Goal: Task Accomplishment & Management: Use online tool/utility

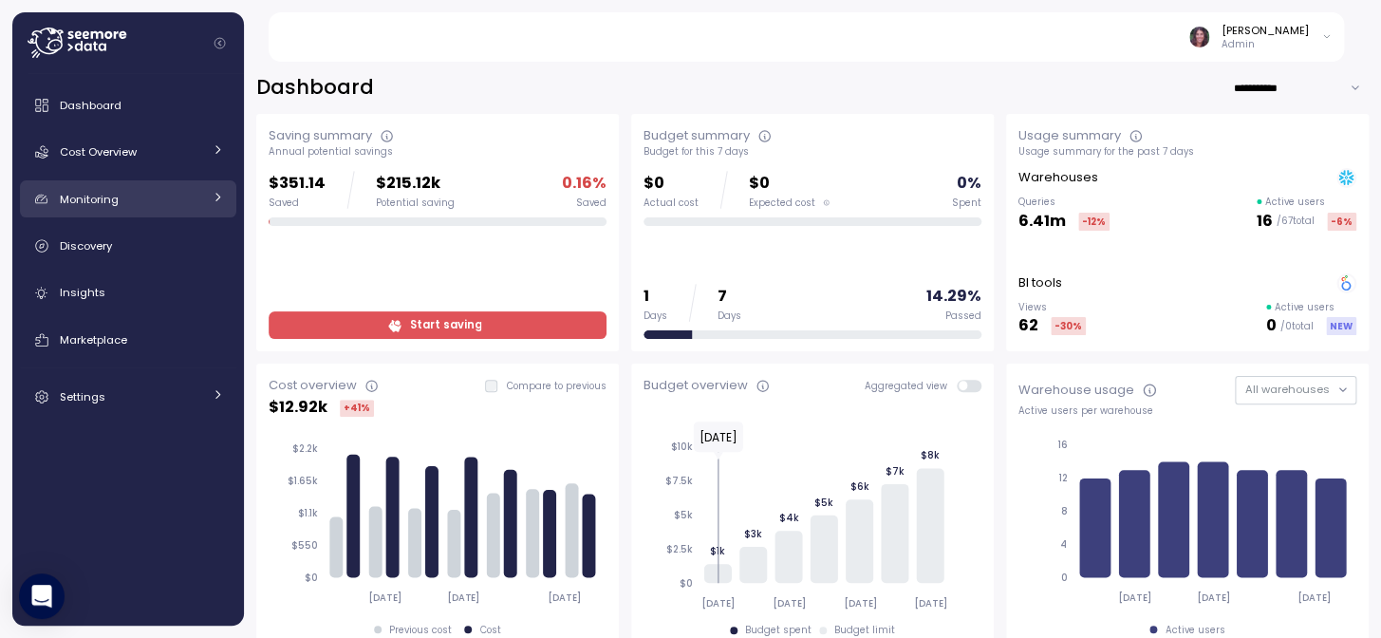
click at [133, 193] on div "Monitoring" at bounding box center [131, 199] width 142 height 19
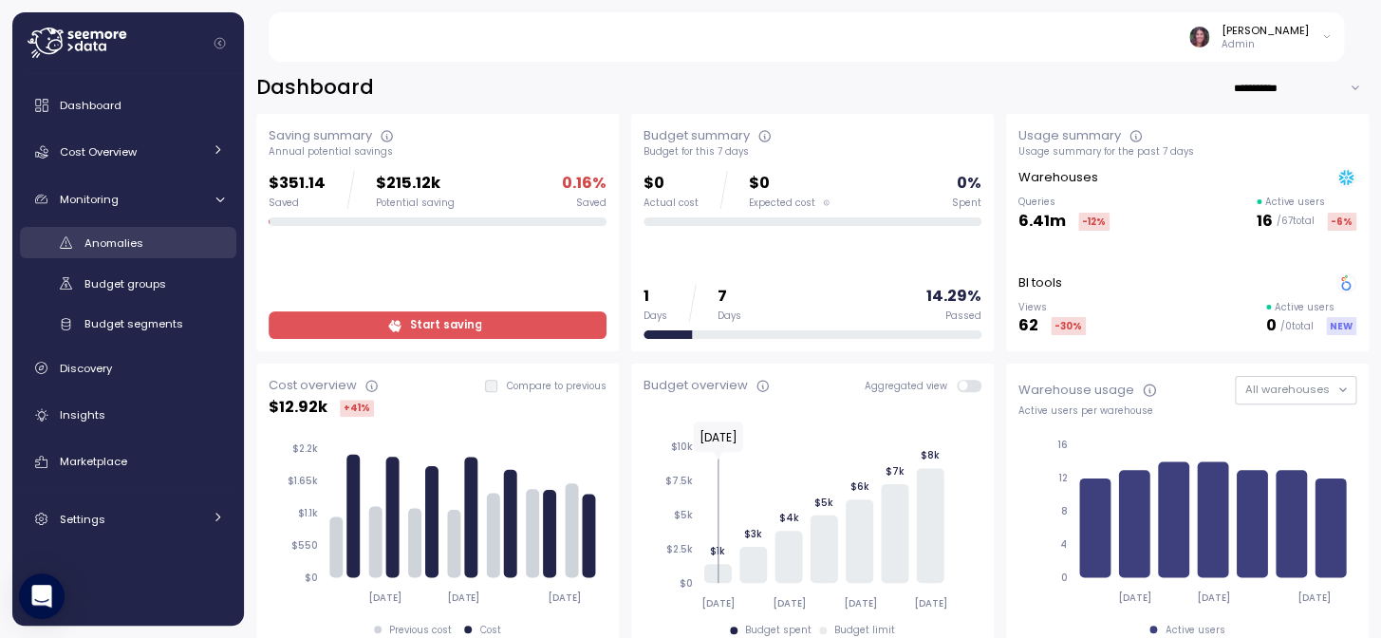
click at [148, 239] on div "Anomalies" at bounding box center [154, 243] width 140 height 19
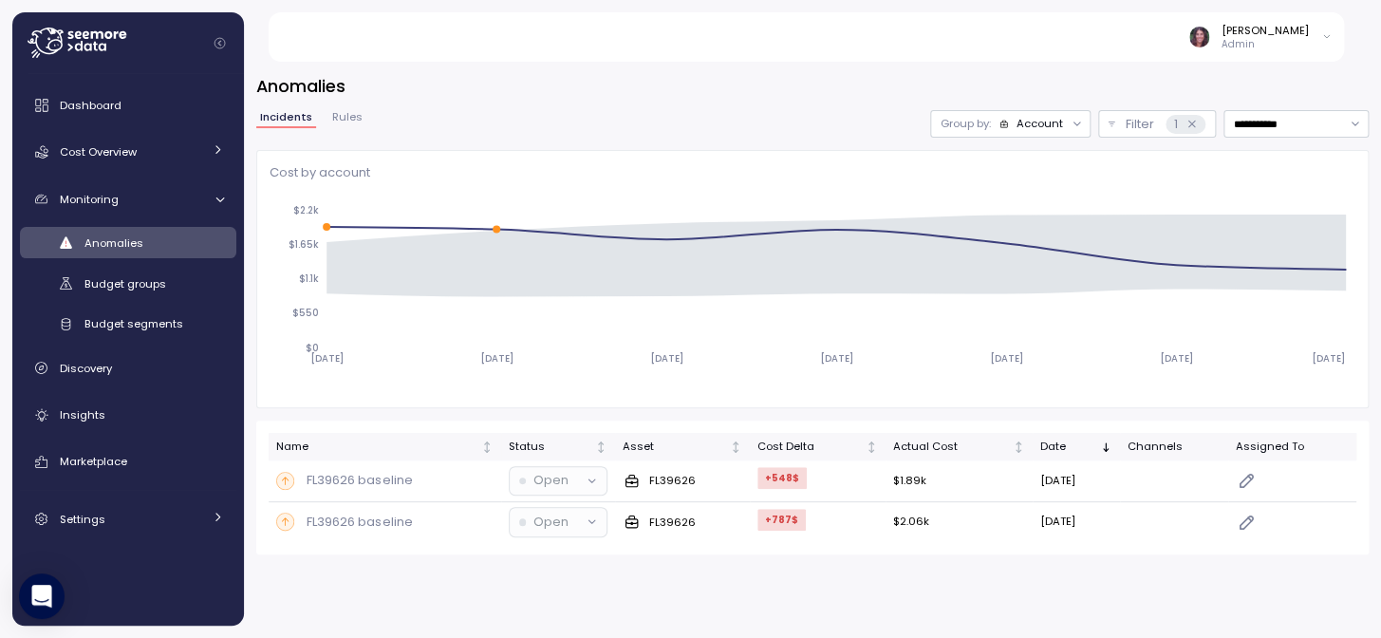
click at [1017, 123] on div "Account" at bounding box center [1040, 123] width 47 height 15
click at [1008, 193] on p "Compute unit" at bounding box center [1004, 197] width 75 height 15
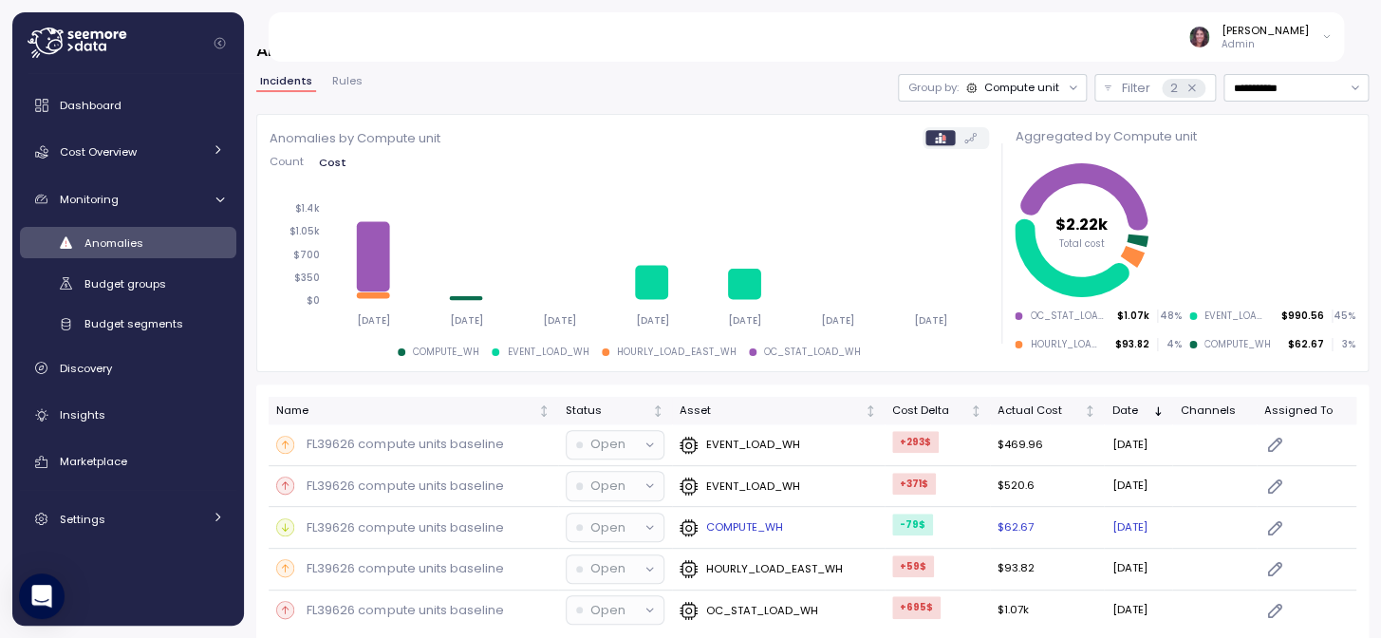
scroll to position [51, 0]
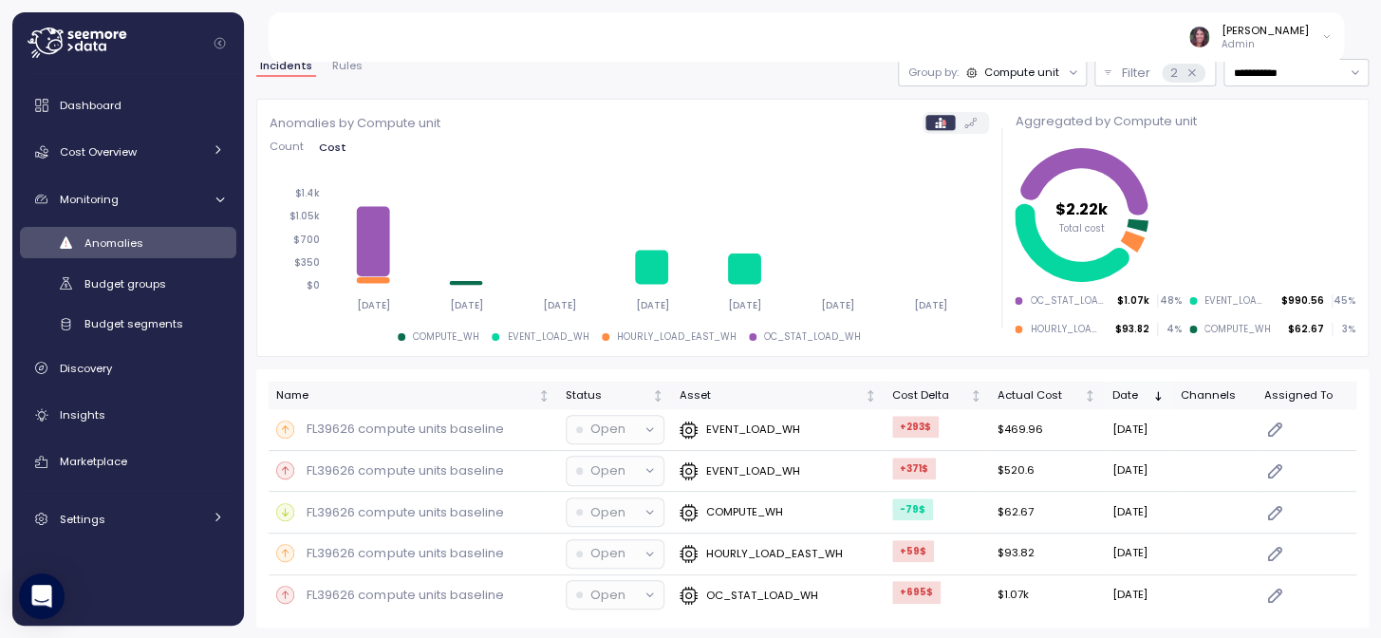
click at [1136, 387] on div "Date" at bounding box center [1131, 395] width 37 height 17
click at [706, 56] on div "[PERSON_NAME] Admin" at bounding box center [817, 36] width 1055 height 49
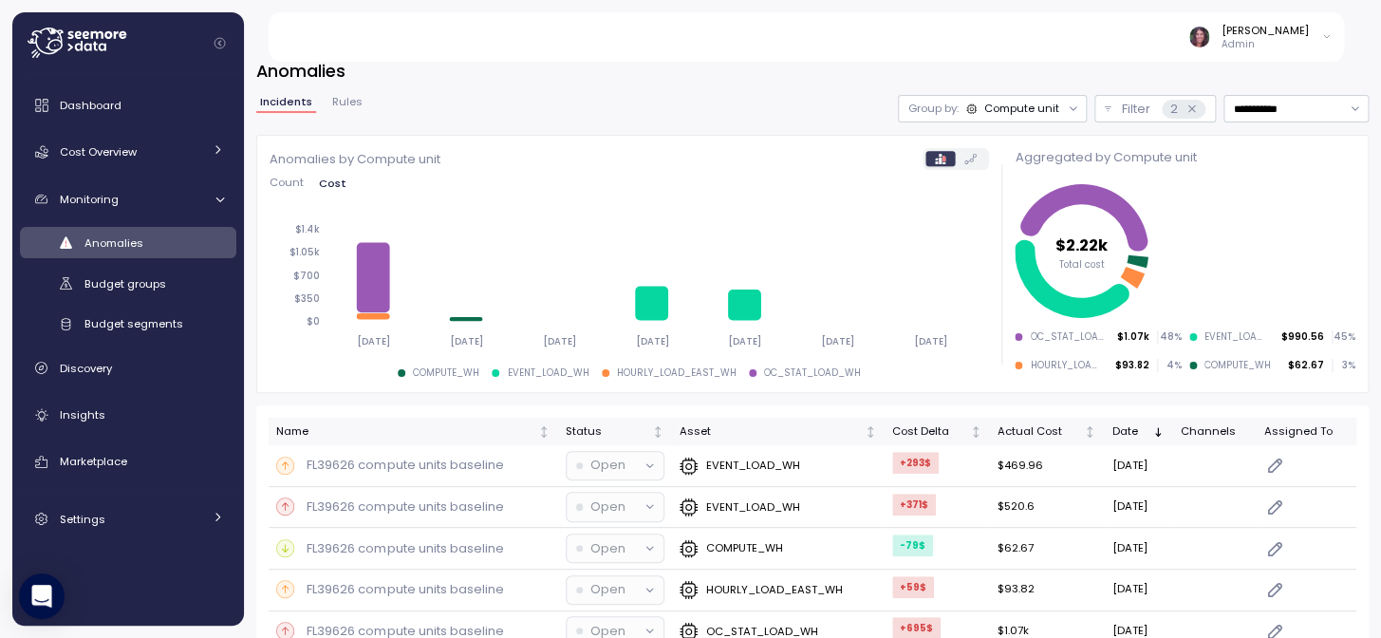
scroll to position [0, 0]
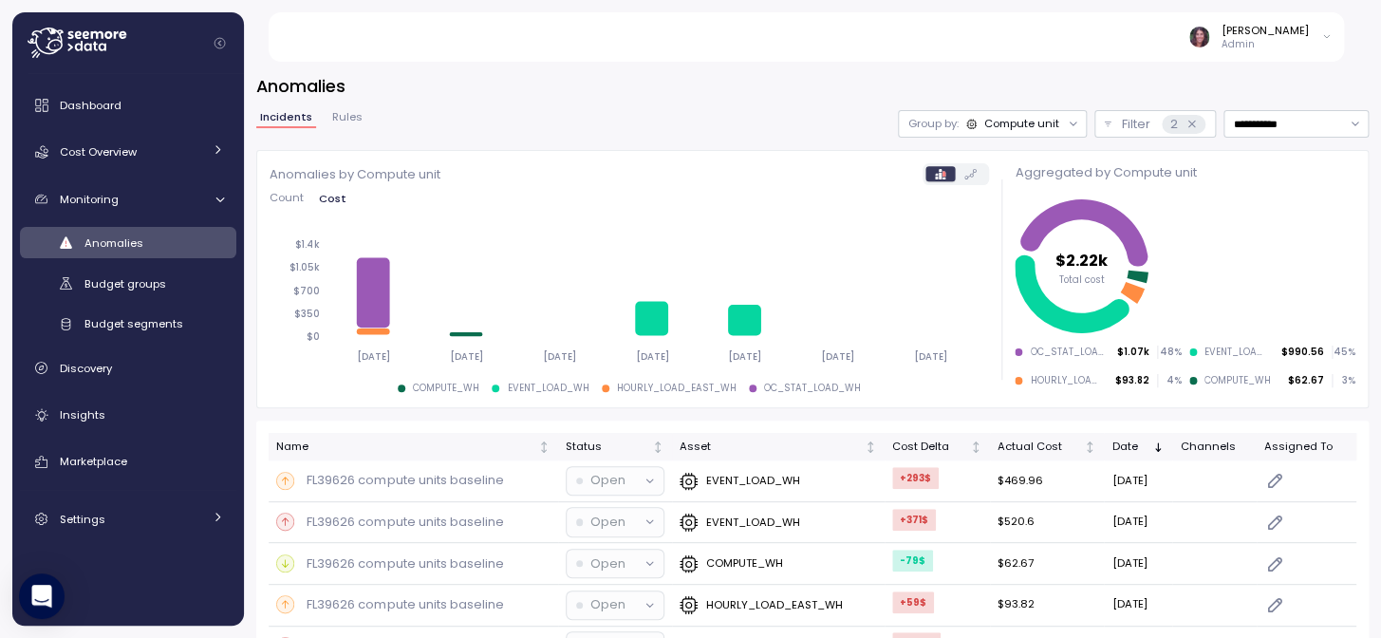
click at [984, 120] on div "Compute unit" at bounding box center [1021, 123] width 75 height 15
click at [972, 165] on p "Account" at bounding box center [960, 165] width 47 height 15
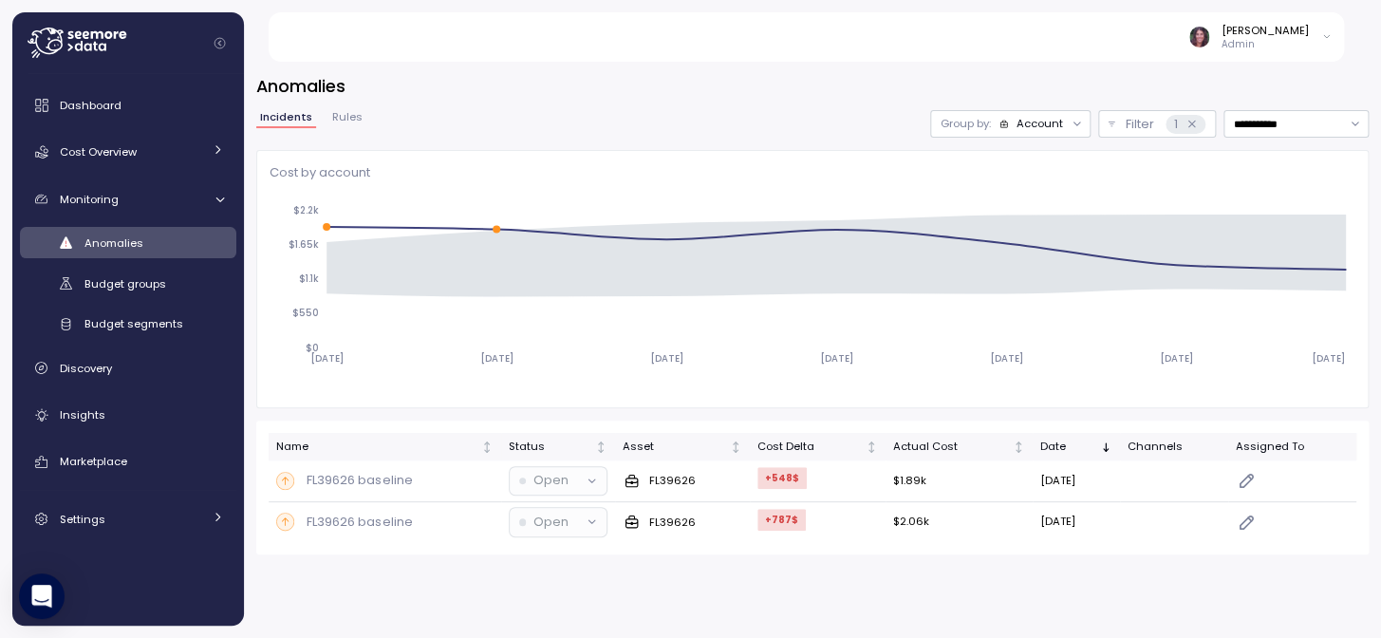
click at [1037, 118] on div "Account" at bounding box center [1040, 123] width 47 height 15
click at [1020, 192] on p "Compute unit" at bounding box center [1004, 197] width 75 height 15
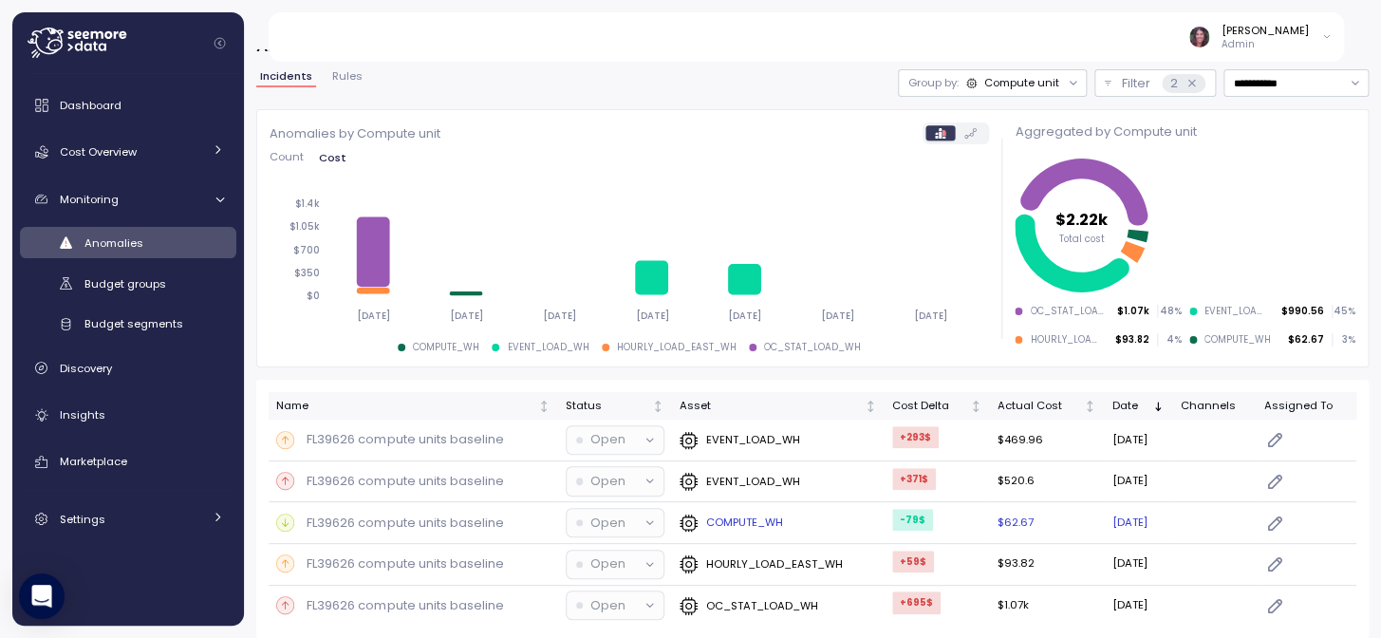
scroll to position [51, 0]
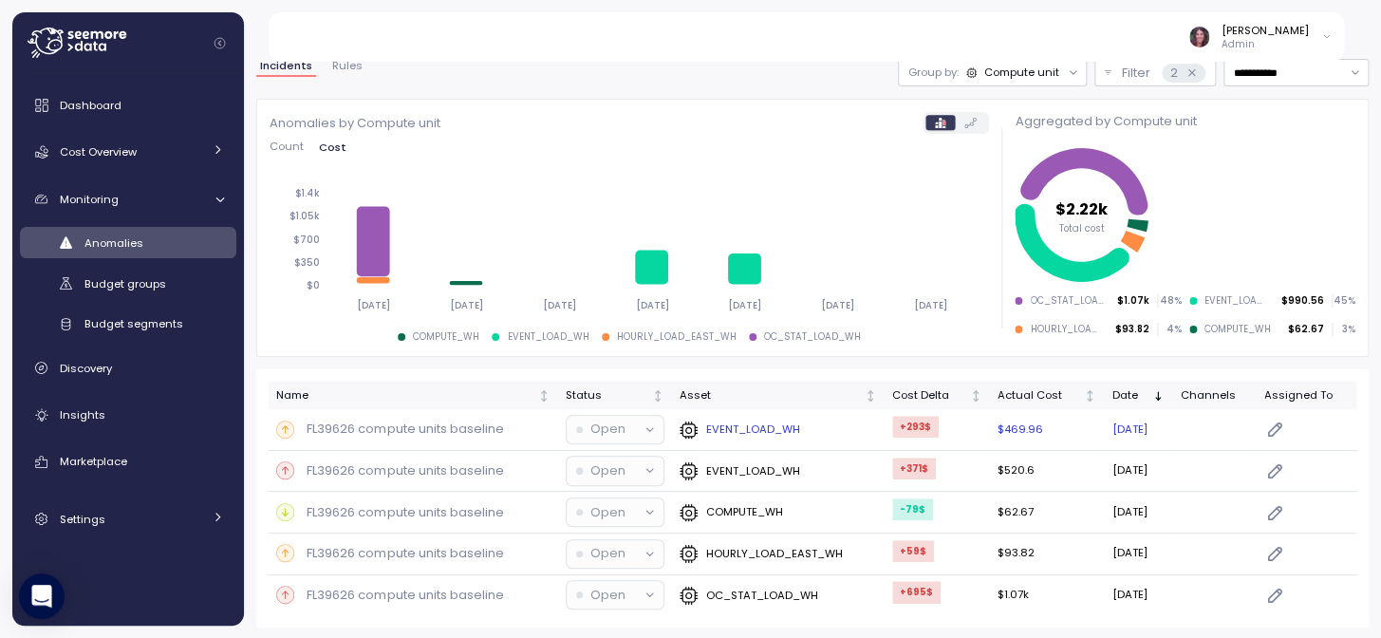
click at [745, 417] on td "EVENT_LOAD_WH" at bounding box center [778, 430] width 213 height 42
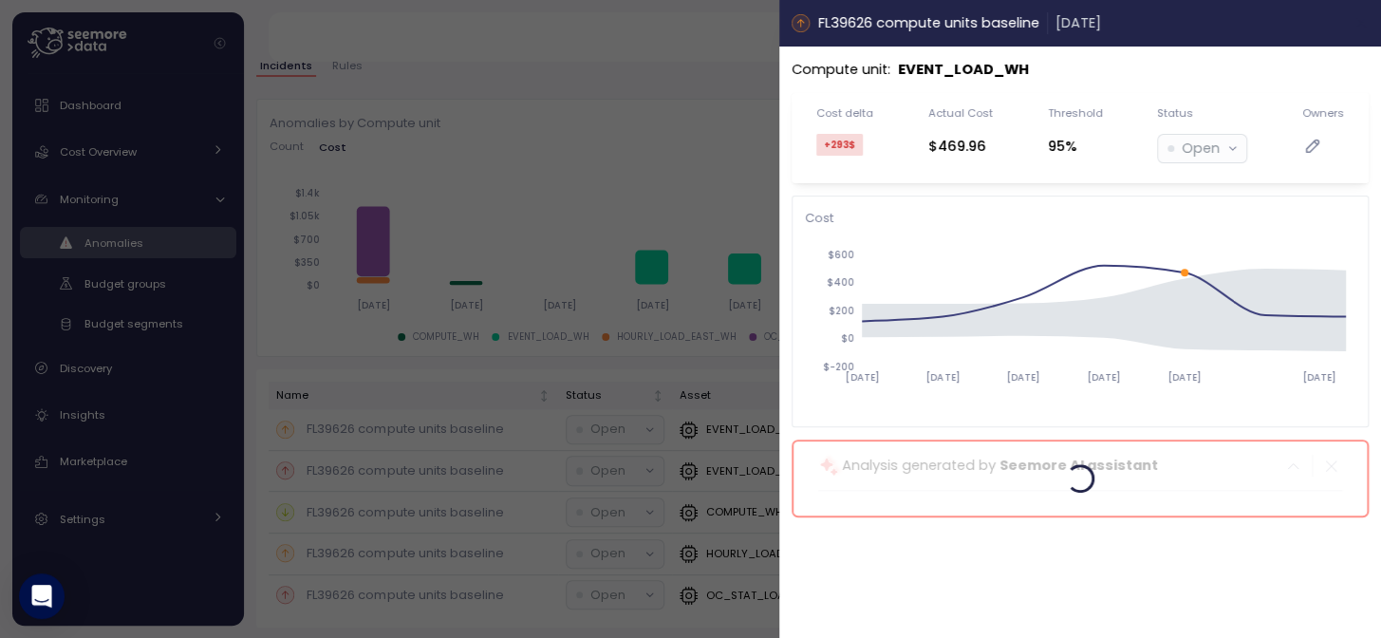
click at [1367, 21] on icon "button" at bounding box center [1362, 22] width 15 height 15
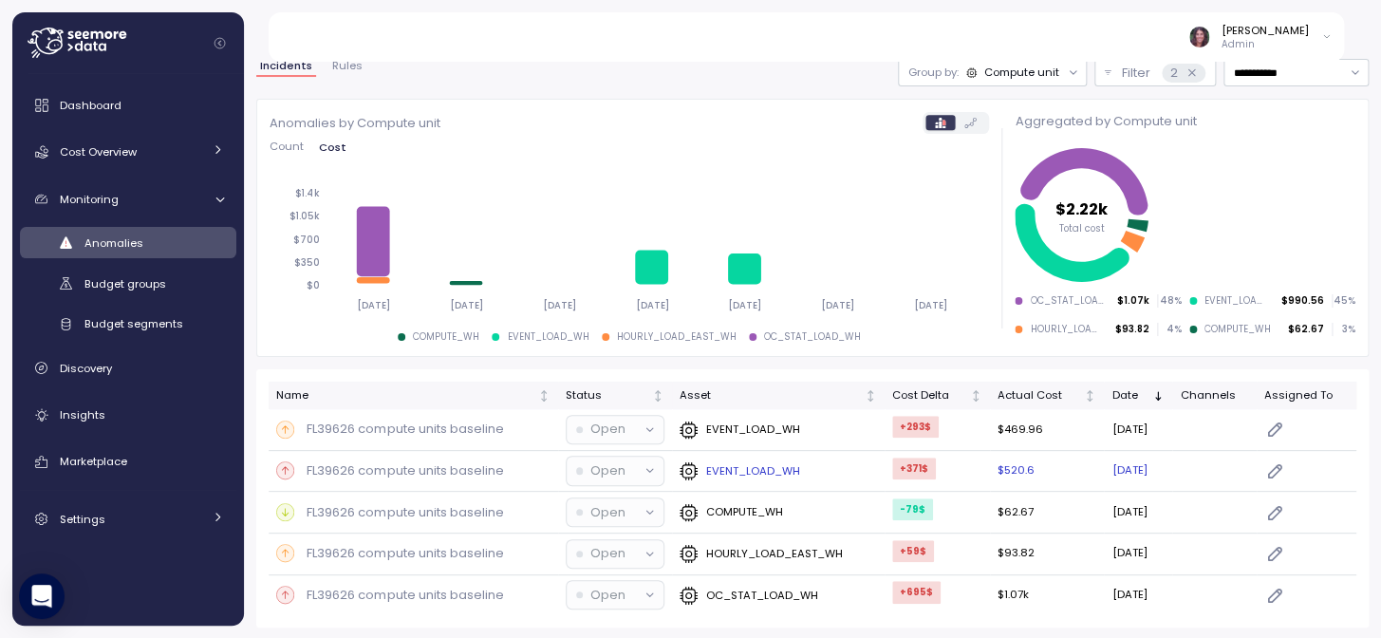
click at [760, 475] on p "EVENT_LOAD_WH" at bounding box center [753, 470] width 94 height 15
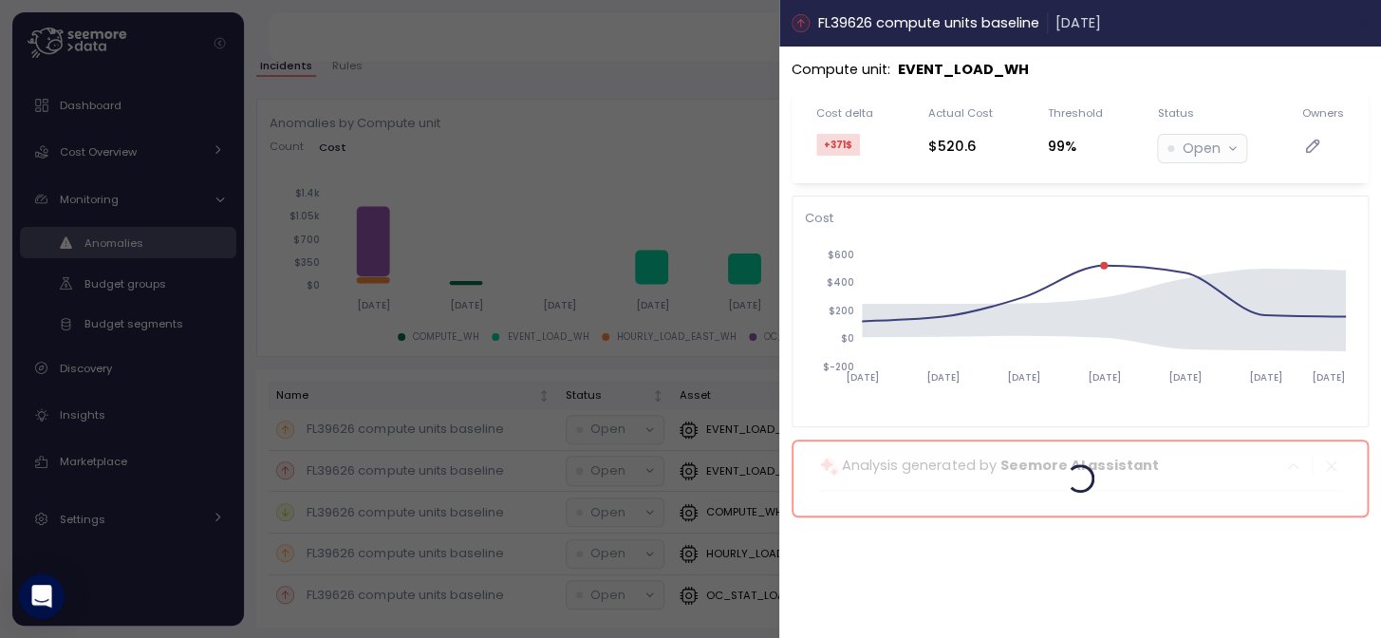
click at [1357, 25] on icon "button" at bounding box center [1362, 22] width 15 height 15
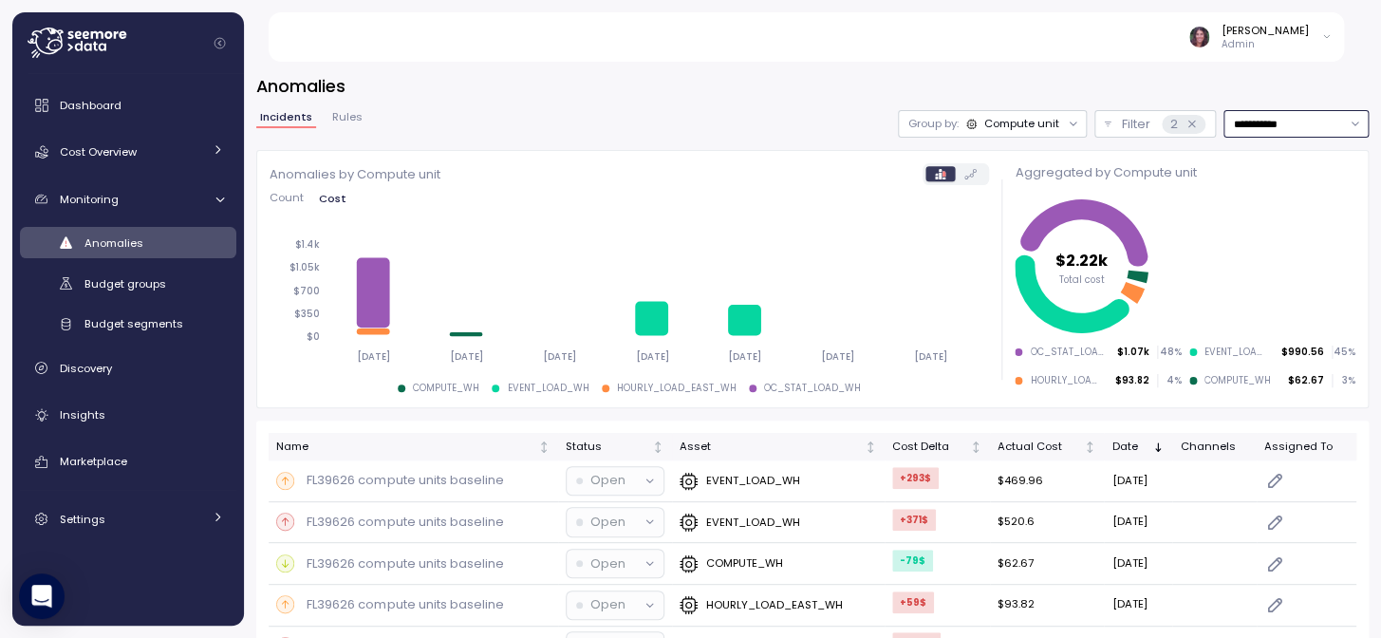
click at [1232, 121] on input "**********" at bounding box center [1296, 124] width 145 height 28
click at [1121, 126] on div "Filter 2" at bounding box center [1163, 124] width 84 height 19
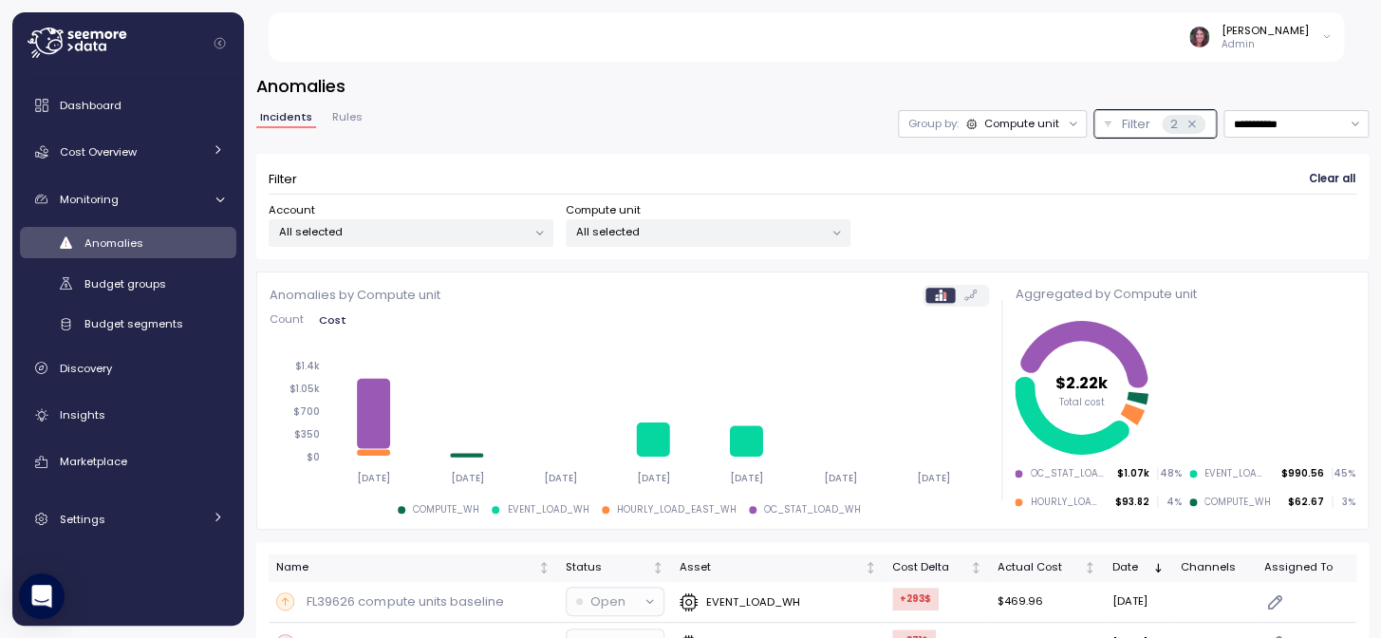
drag, startPoint x: 713, startPoint y: 255, endPoint x: 716, endPoint y: 237, distance: 18.3
click at [713, 248] on div "Filter Clear all Account All selected Compute unit All selected" at bounding box center [812, 206] width 1113 height 105
click at [719, 227] on p "All selected" at bounding box center [700, 231] width 248 height 15
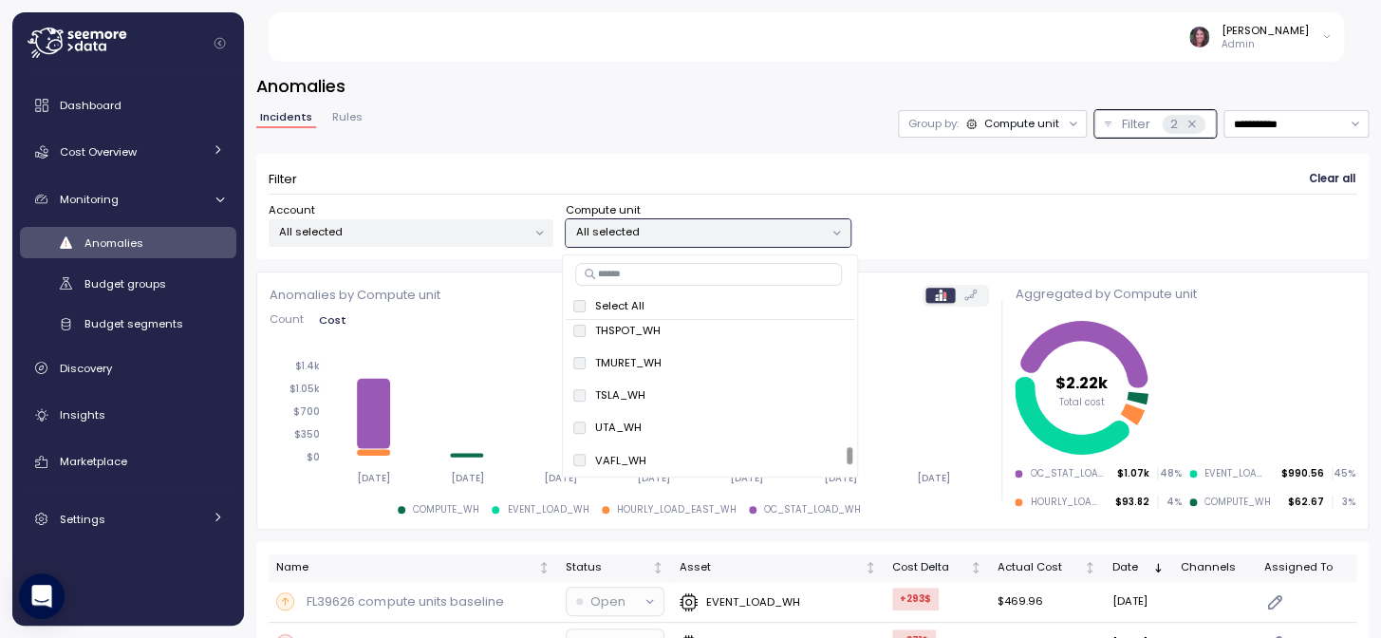
scroll to position [1497, 0]
click at [399, 228] on p "All selected" at bounding box center [403, 231] width 248 height 15
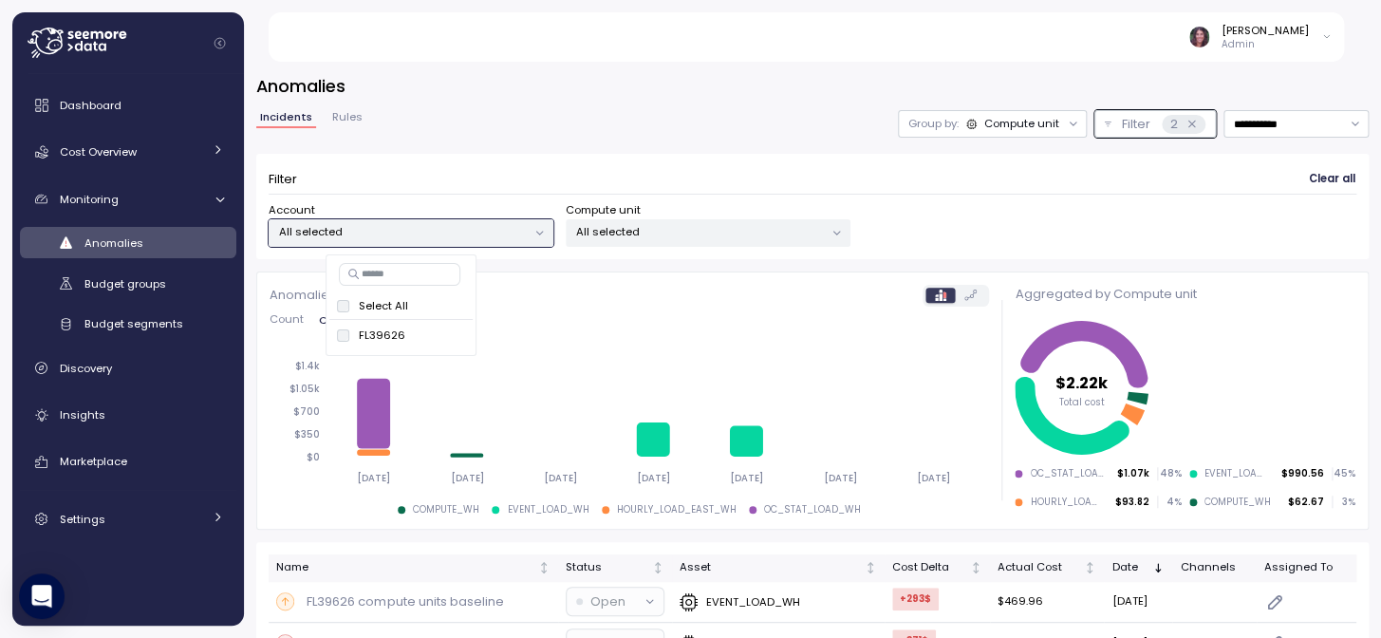
click at [399, 229] on p "All selected" at bounding box center [403, 231] width 248 height 15
click at [1013, 122] on div "Compute unit" at bounding box center [1021, 123] width 75 height 15
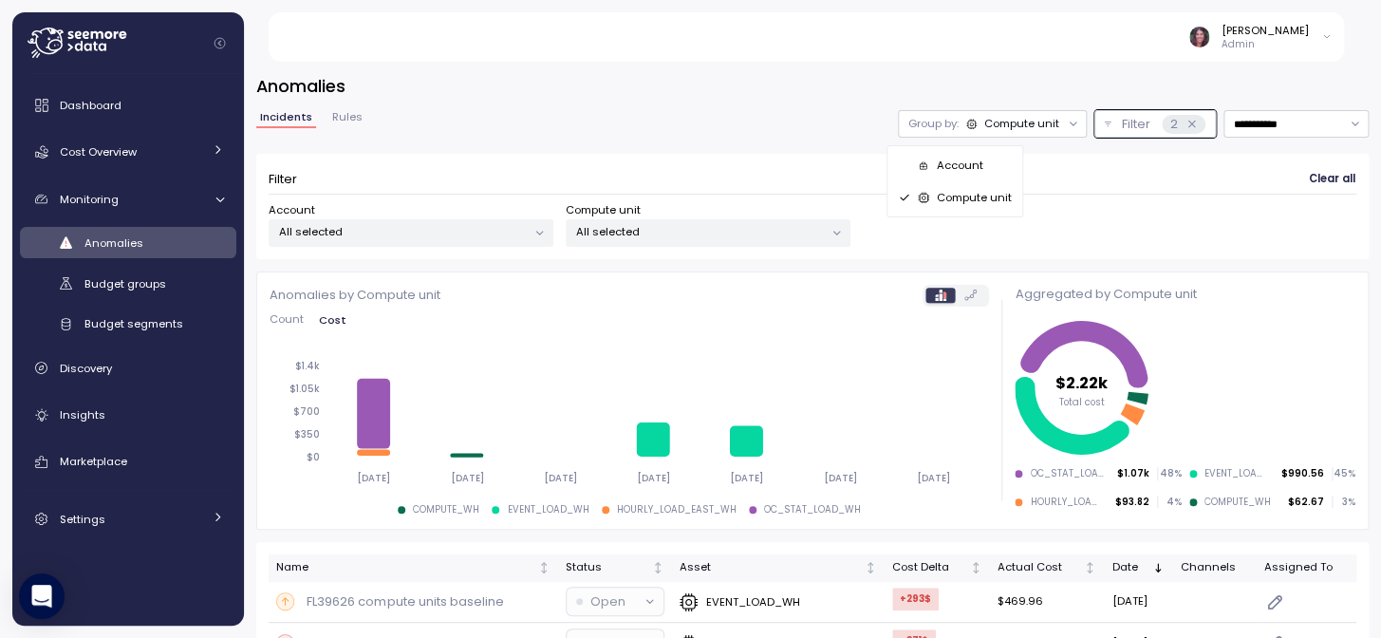
click at [978, 154] on div "Account" at bounding box center [955, 165] width 114 height 23
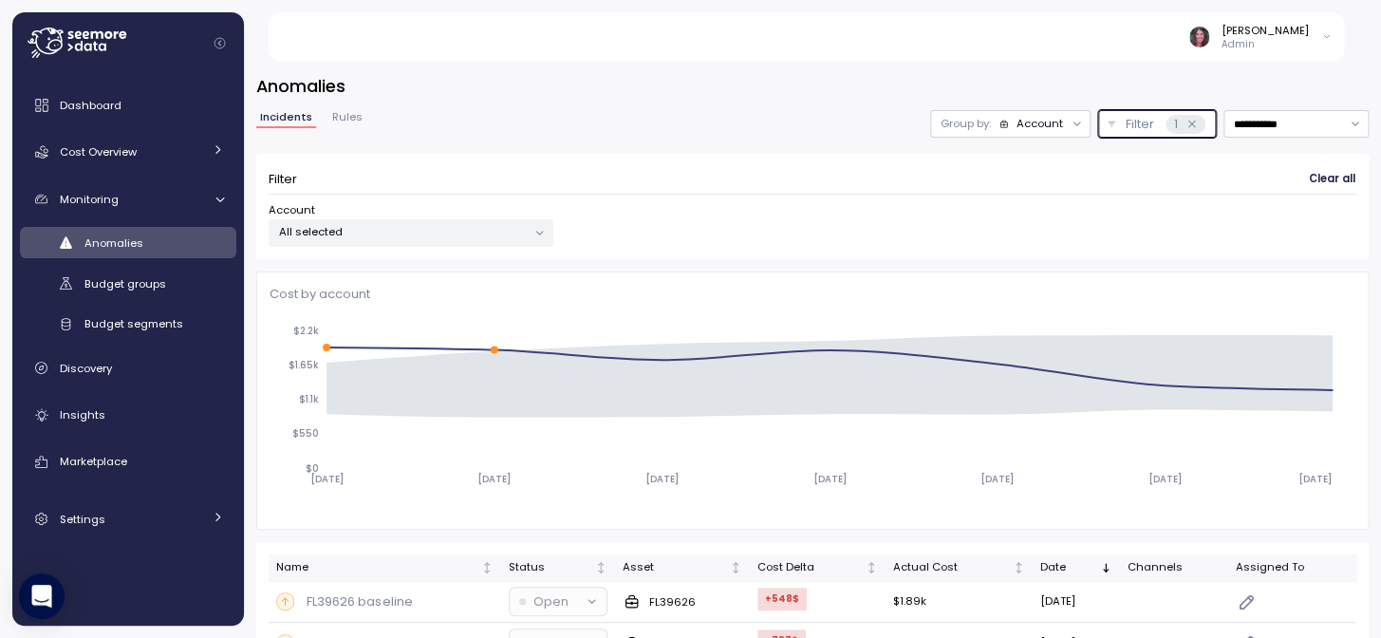
click at [1189, 123] on icon at bounding box center [1192, 124] width 7 height 7
click at [1125, 122] on p "Filter" at bounding box center [1139, 124] width 28 height 19
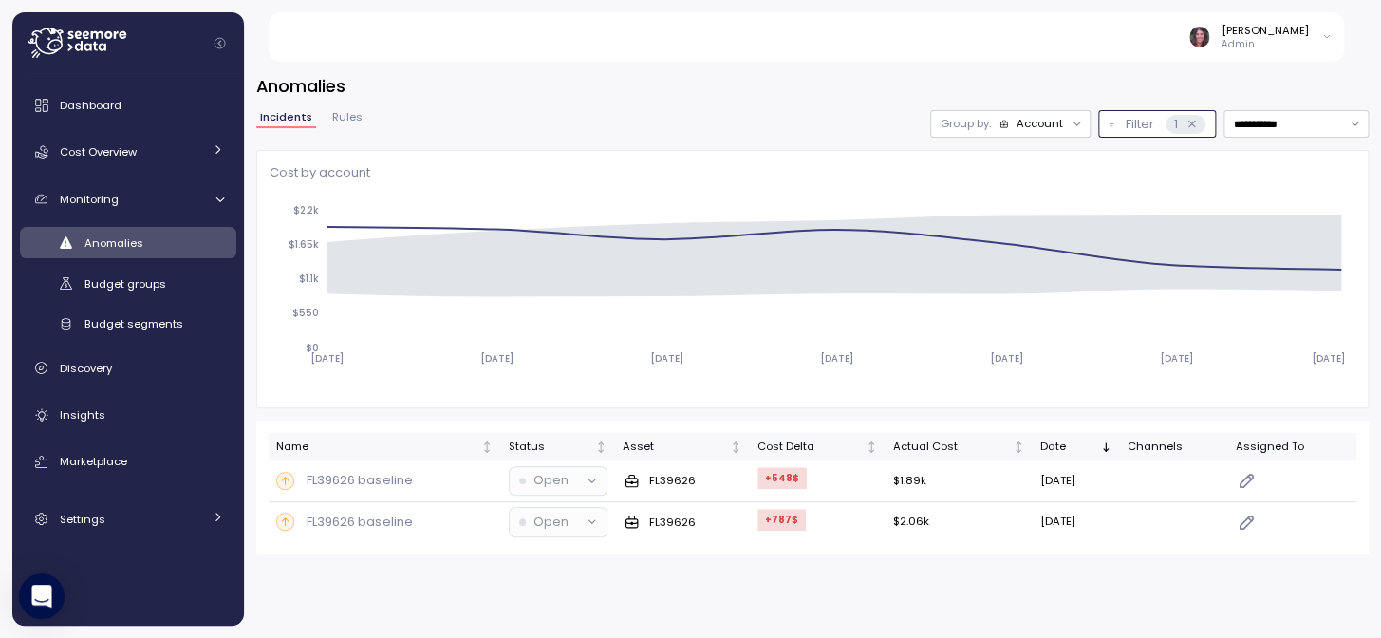
click at [1125, 123] on p "Filter" at bounding box center [1139, 124] width 28 height 19
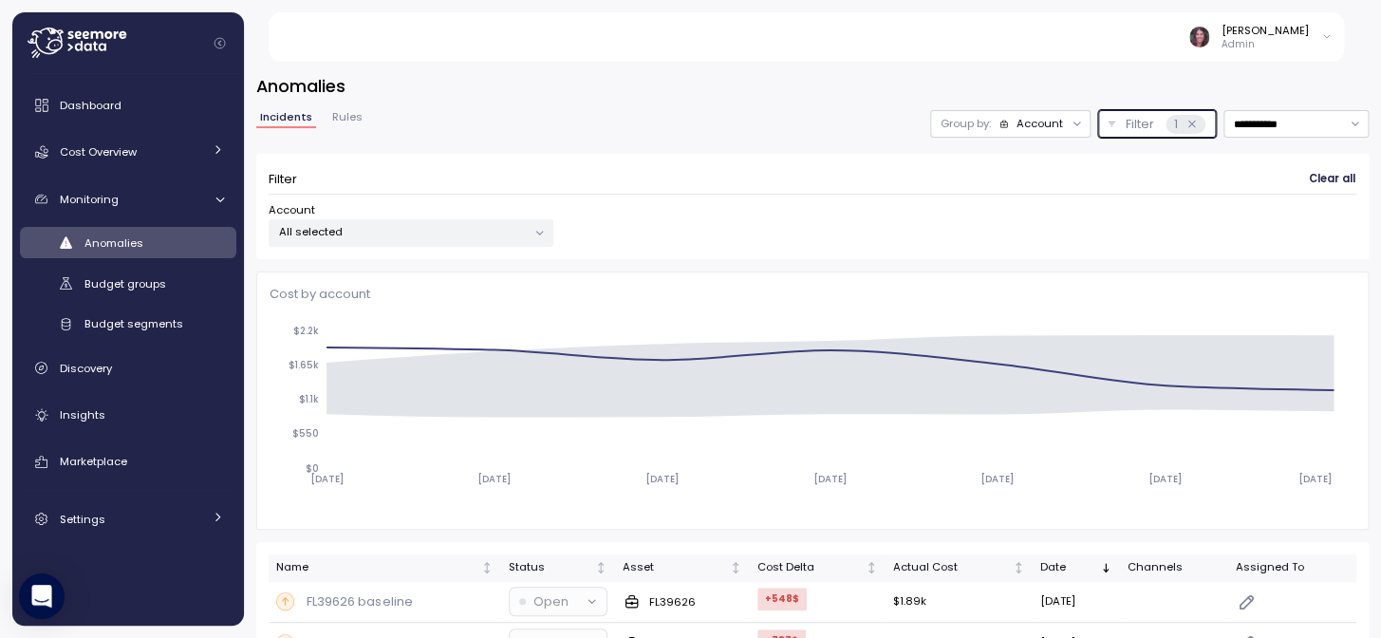
click at [410, 245] on div "All selected" at bounding box center [411, 233] width 285 height 28
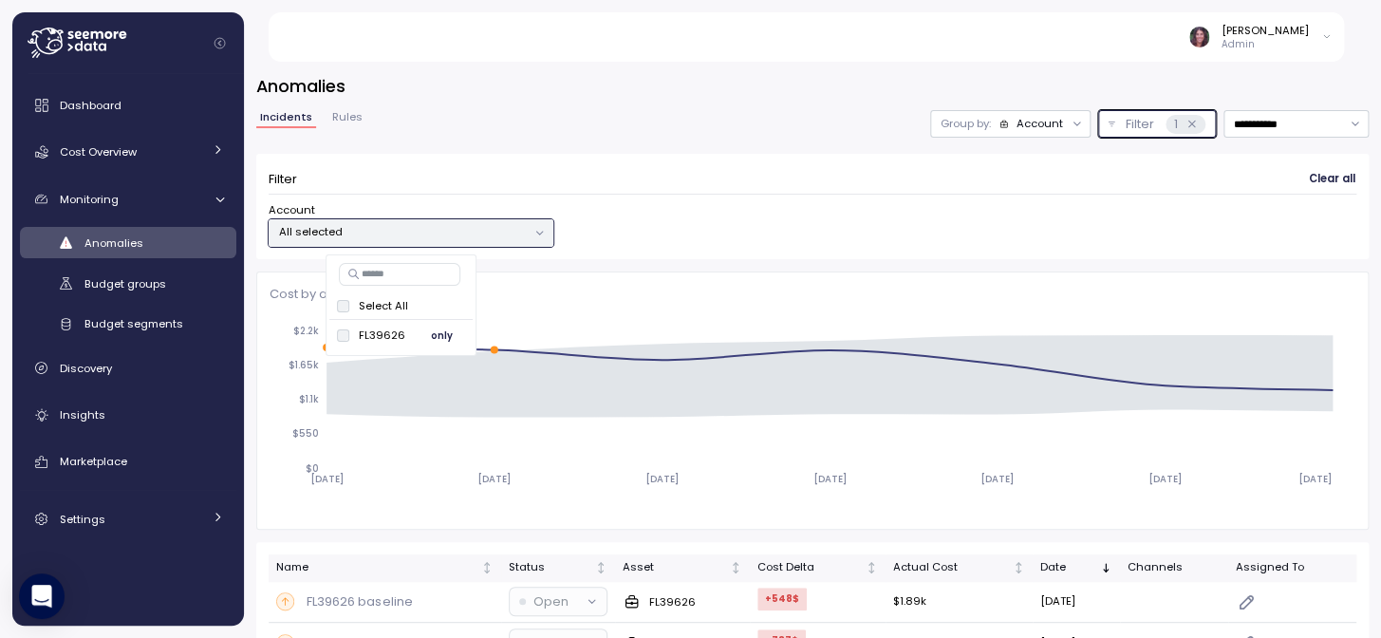
click at [453, 330] on span "only" at bounding box center [442, 335] width 22 height 21
click at [453, 332] on span "only" at bounding box center [442, 335] width 22 height 21
click at [1186, 123] on icon at bounding box center [1192, 124] width 12 height 12
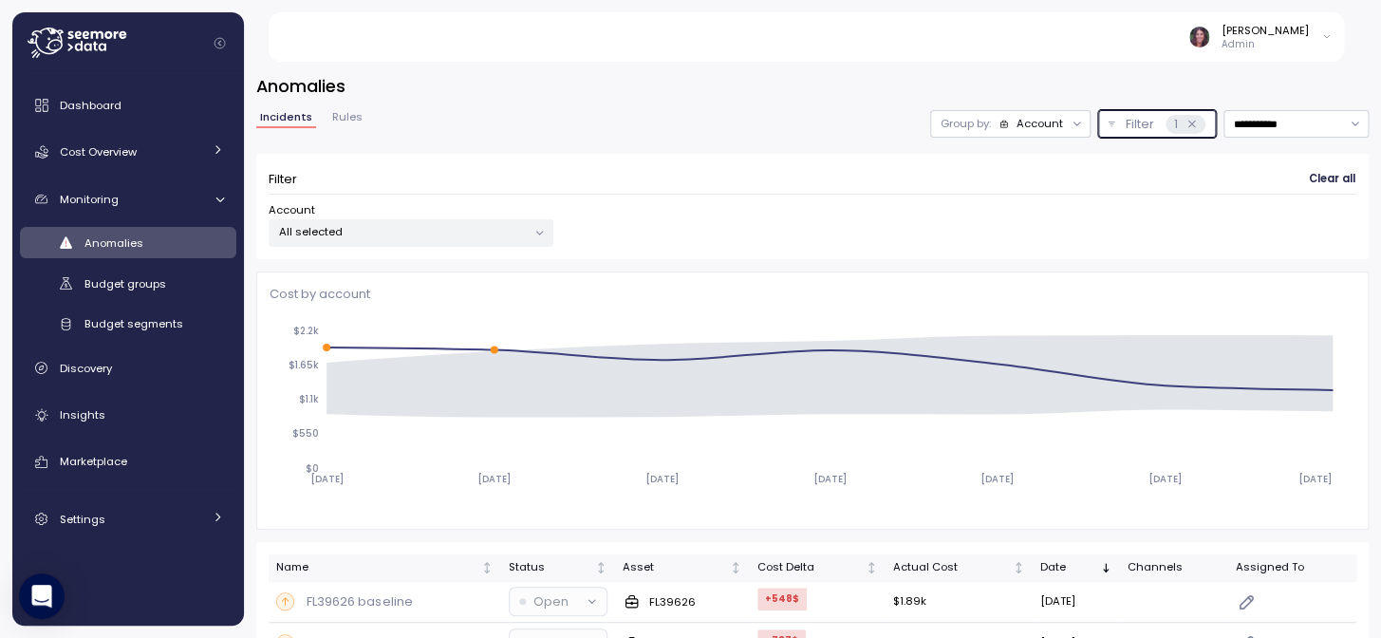
click at [980, 110] on div "Group by: Account" at bounding box center [1010, 124] width 160 height 28
click at [1229, 127] on input "**********" at bounding box center [1296, 124] width 145 height 28
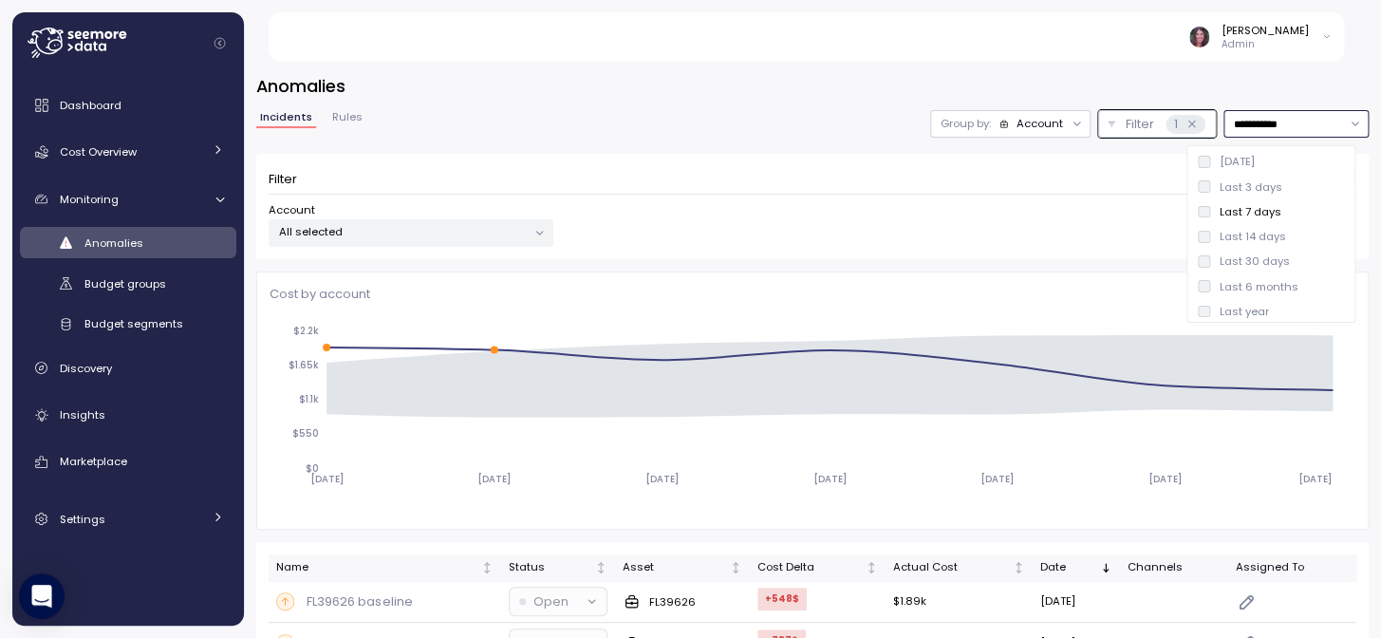
click at [1214, 161] on div "[DATE]" at bounding box center [1226, 161] width 57 height 15
type input "*********"
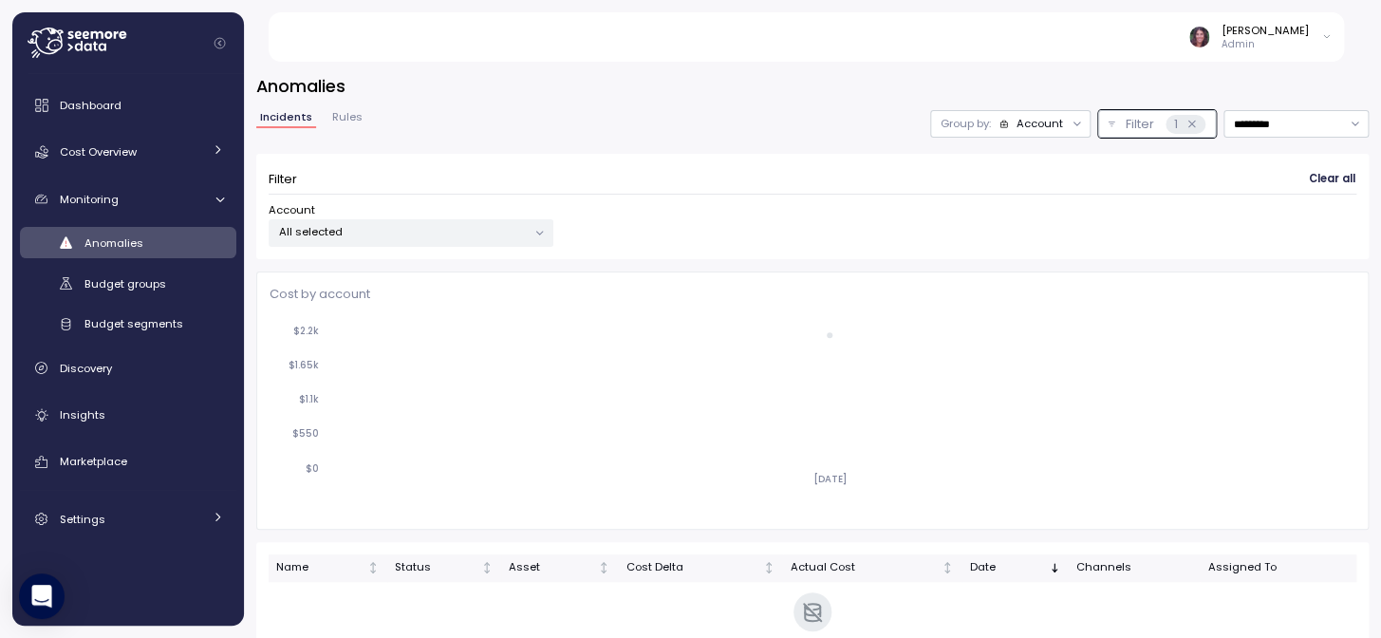
drag, startPoint x: 353, startPoint y: 135, endPoint x: 349, endPoint y: 122, distance: 12.9
click at [353, 133] on div "Incidents Rules" at bounding box center [311, 124] width 110 height 25
click at [346, 114] on span "Rules" at bounding box center [347, 117] width 30 height 10
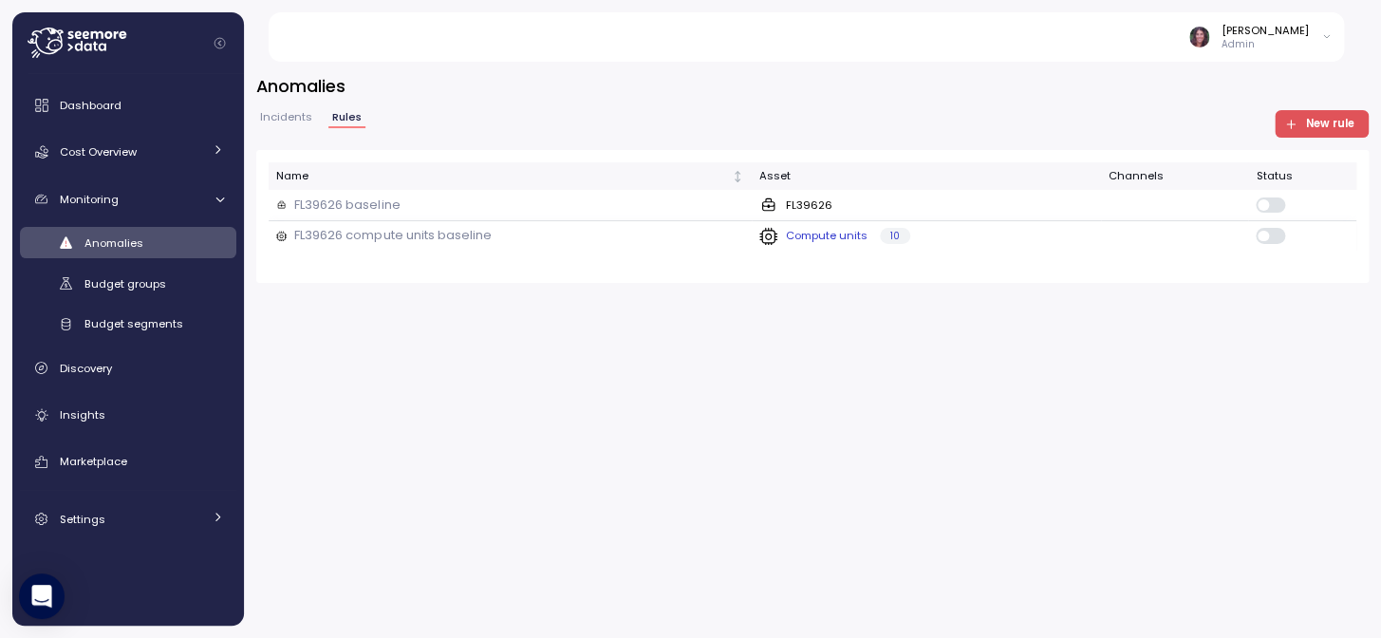
click at [388, 245] on p "FL39626 compute units baseline" at bounding box center [392, 235] width 197 height 19
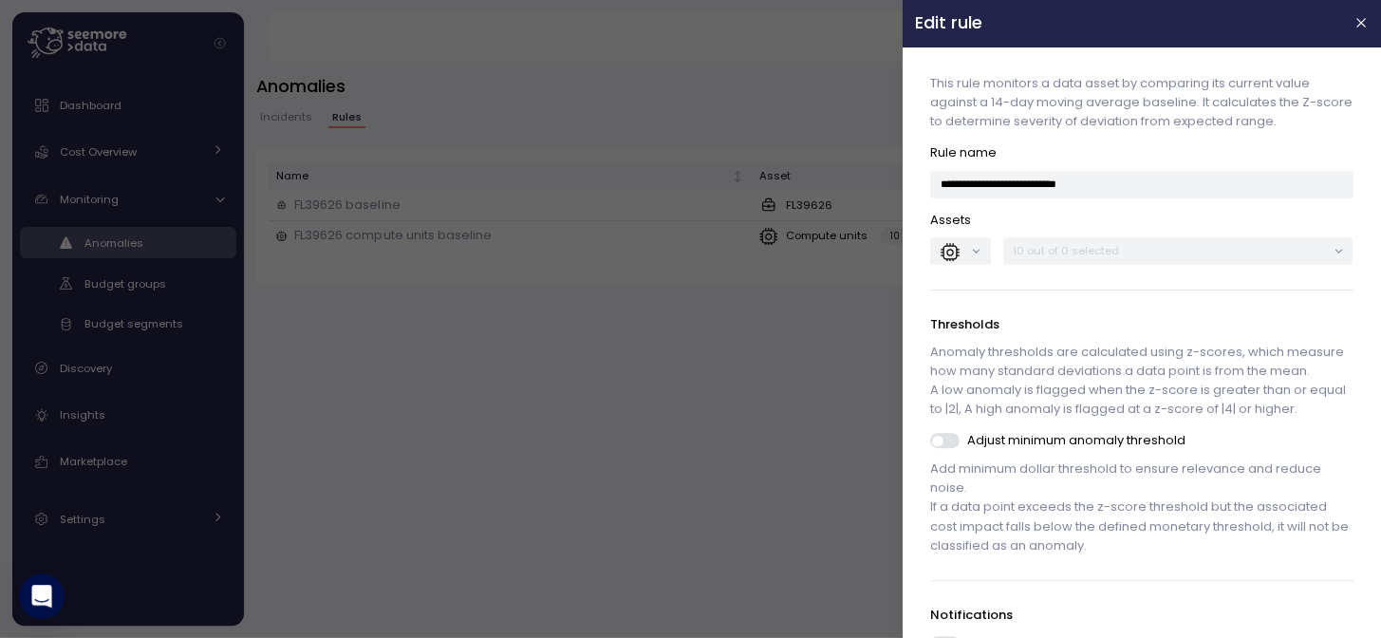
click at [1131, 253] on p "10 out of 0 selected" at bounding box center [1170, 250] width 313 height 15
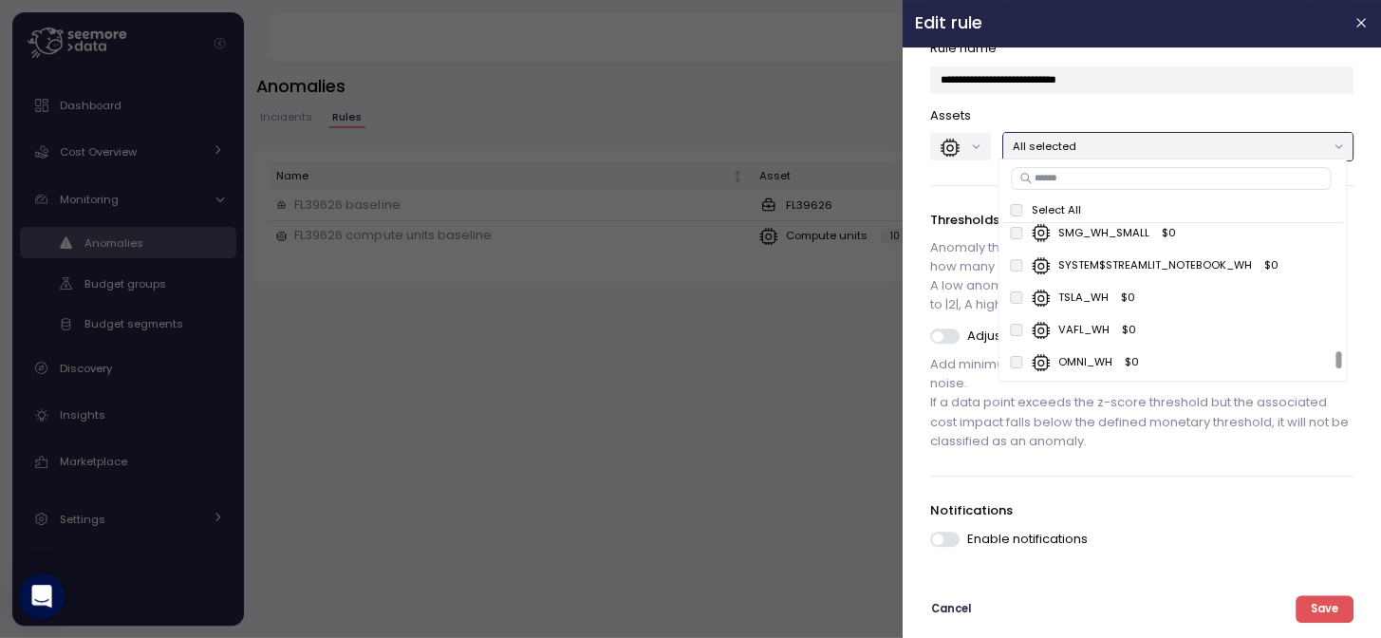
scroll to position [123, 0]
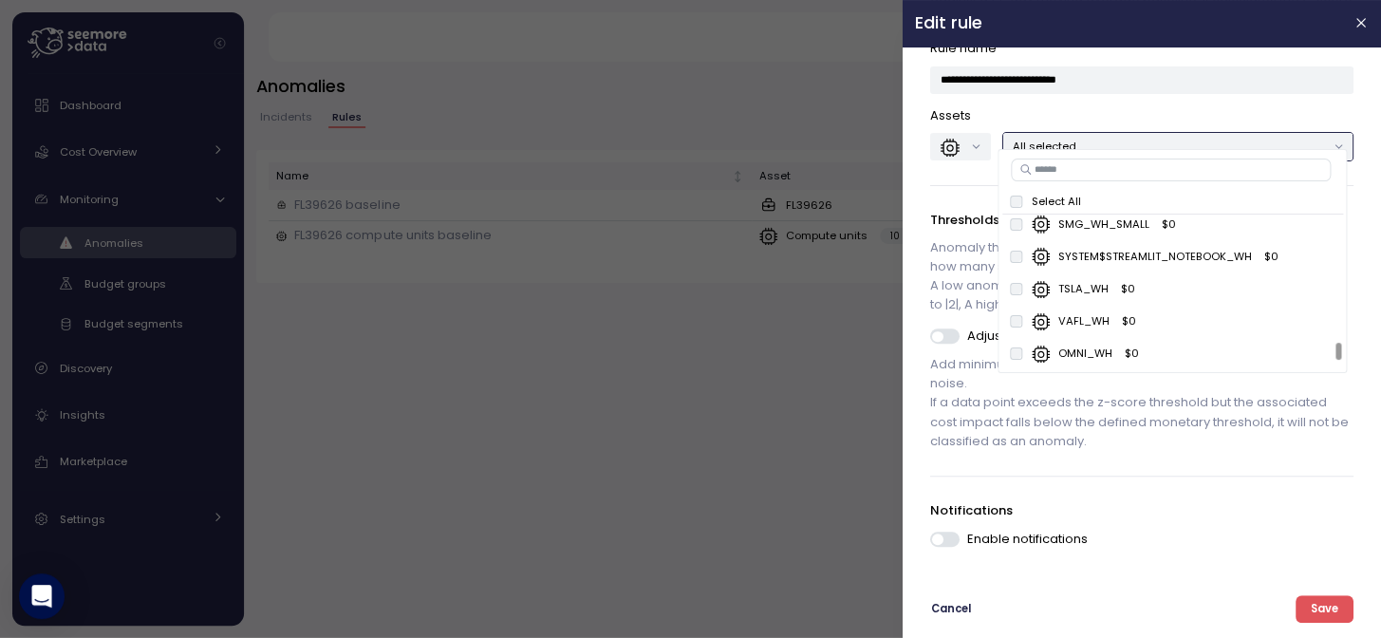
click at [956, 538] on span at bounding box center [953, 539] width 19 height 15
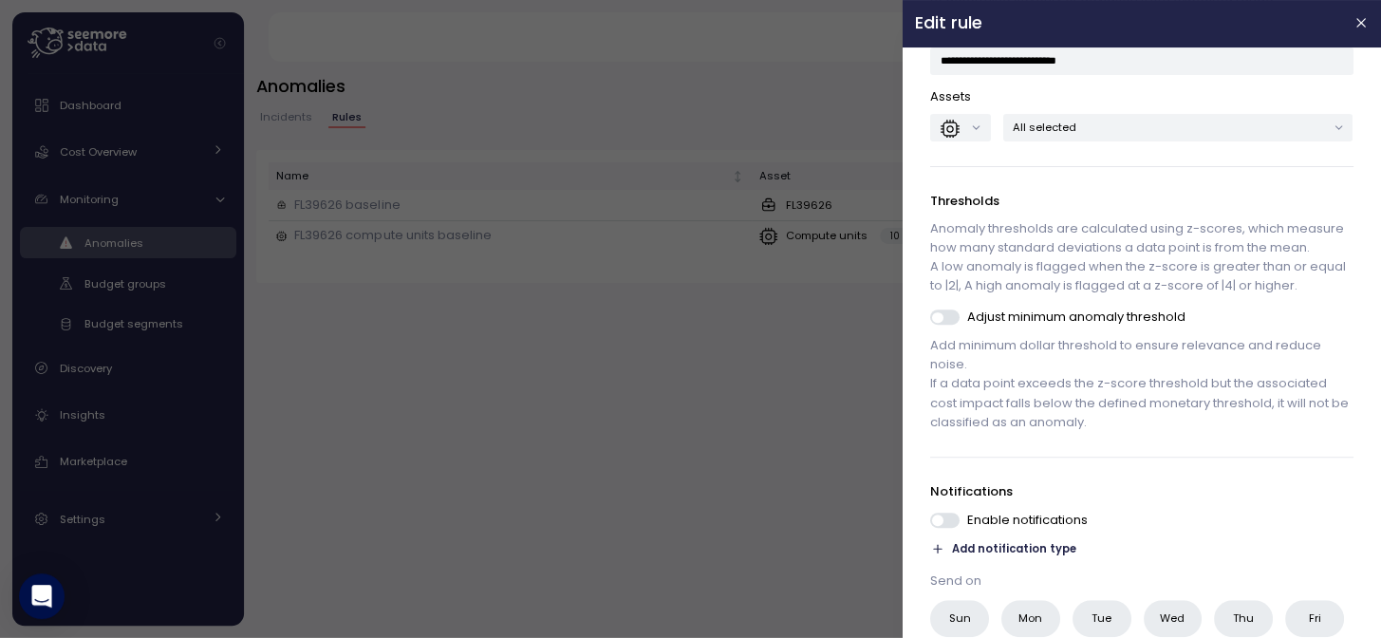
scroll to position [280, 0]
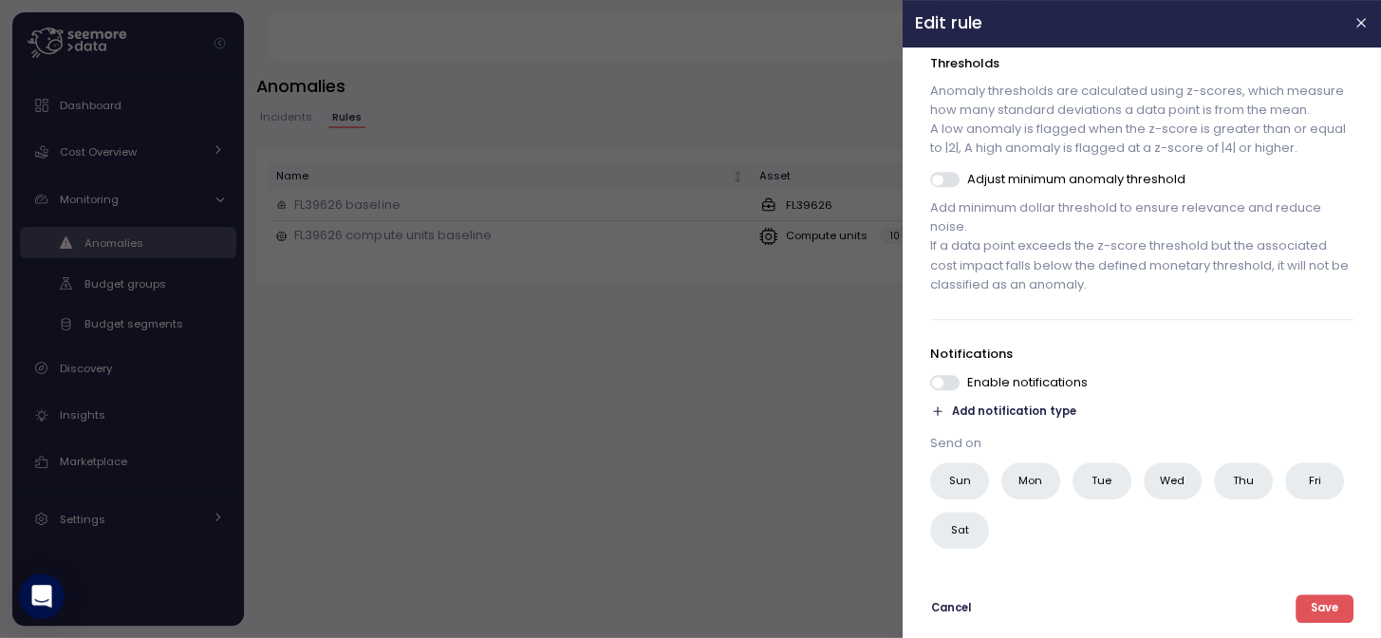
click at [974, 407] on span "Add notification type" at bounding box center [1015, 412] width 124 height 18
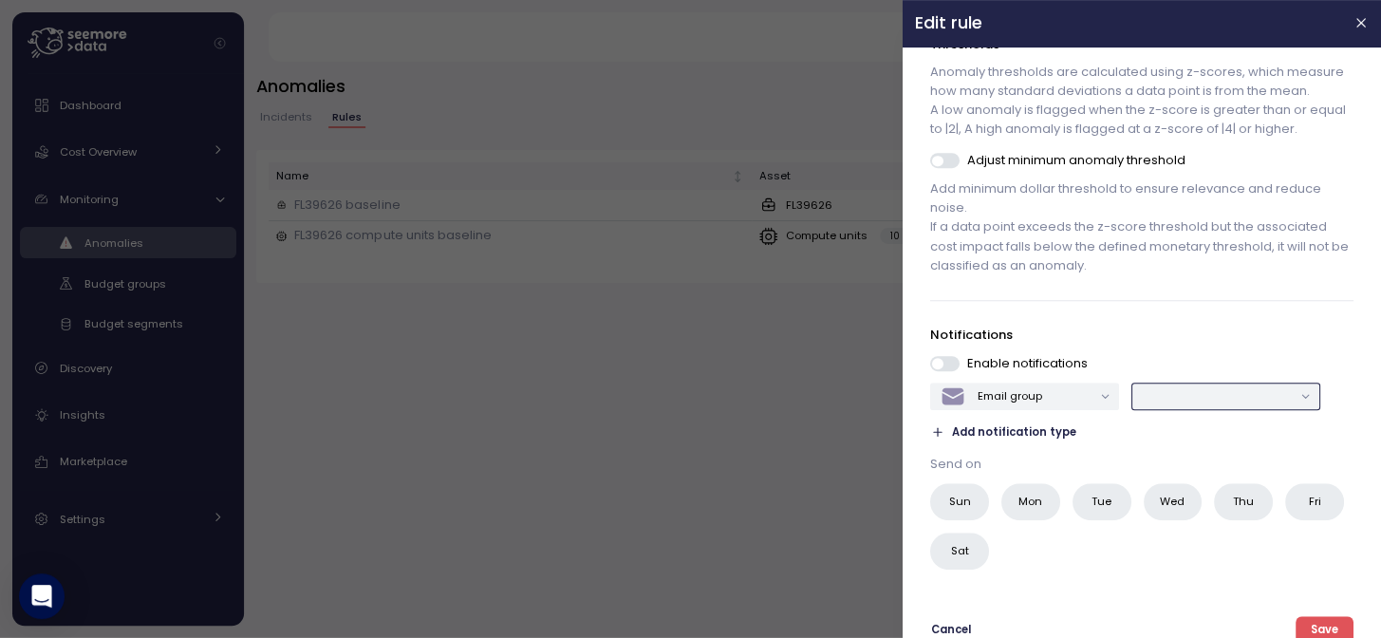
click at [1151, 404] on input "text" at bounding box center [1217, 395] width 151 height 17
click at [1033, 404] on div "Email group" at bounding box center [1016, 397] width 151 height 26
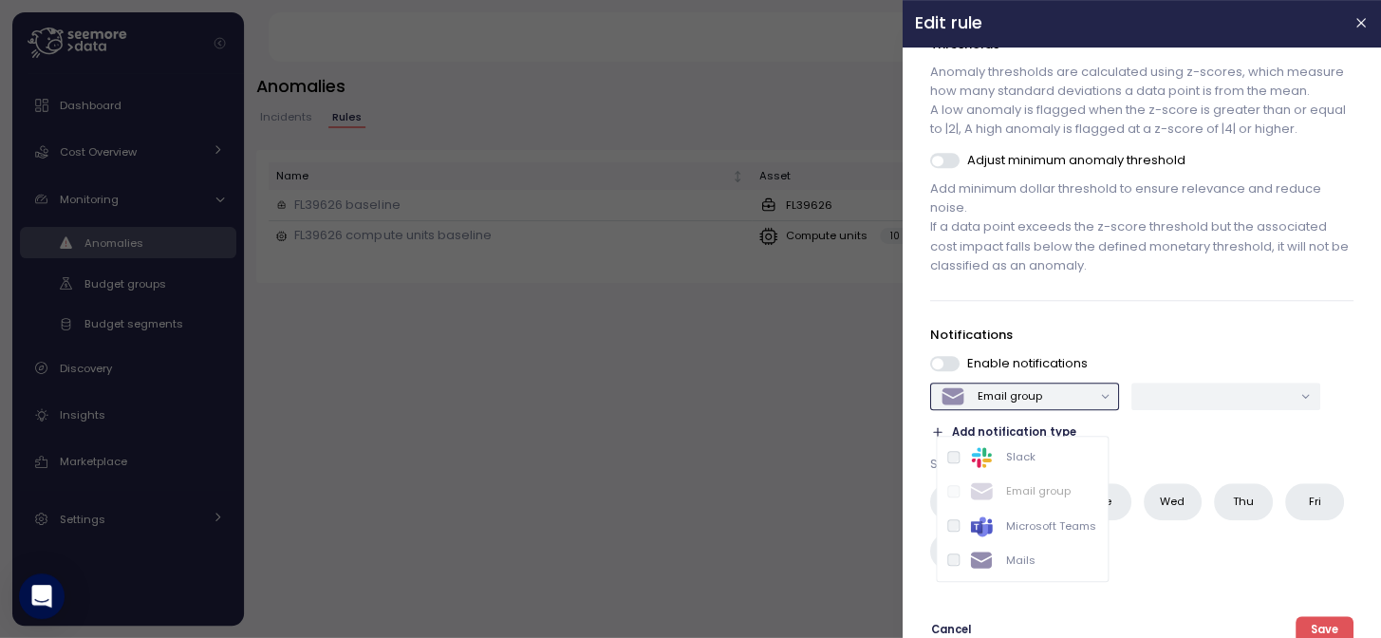
click at [1025, 560] on div "Mails" at bounding box center [1020, 559] width 29 height 15
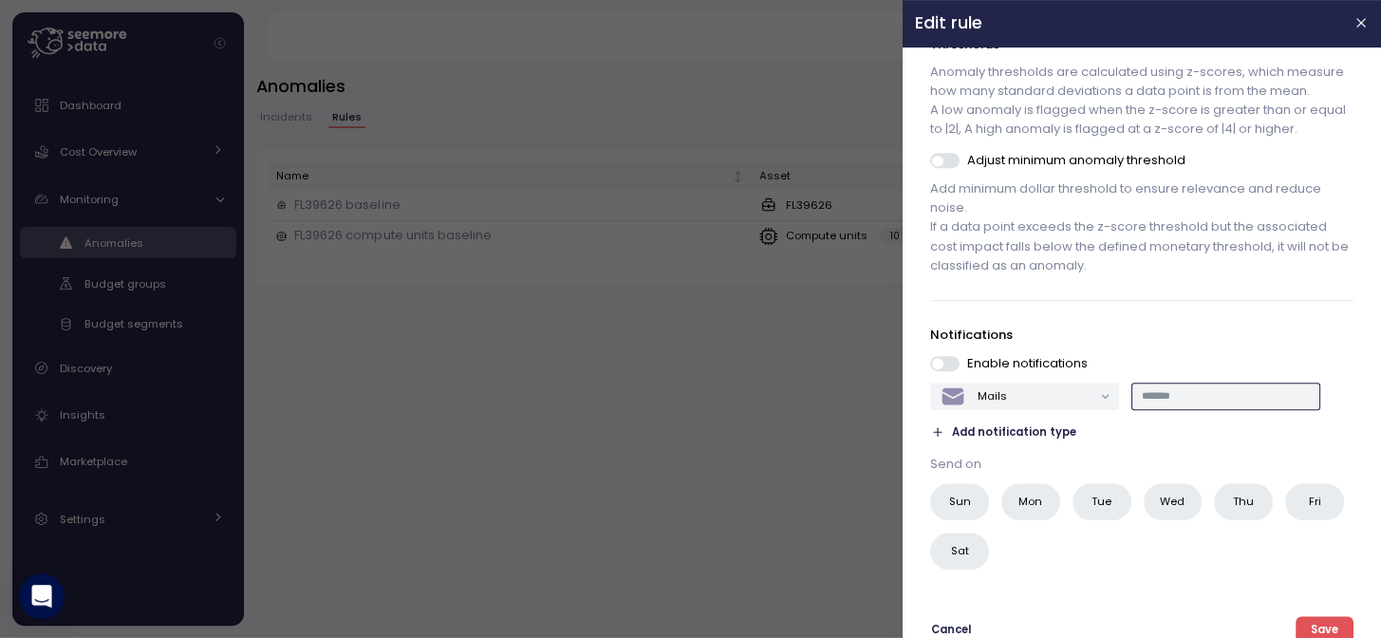
click at [1205, 404] on input "text" at bounding box center [1226, 395] width 168 height 17
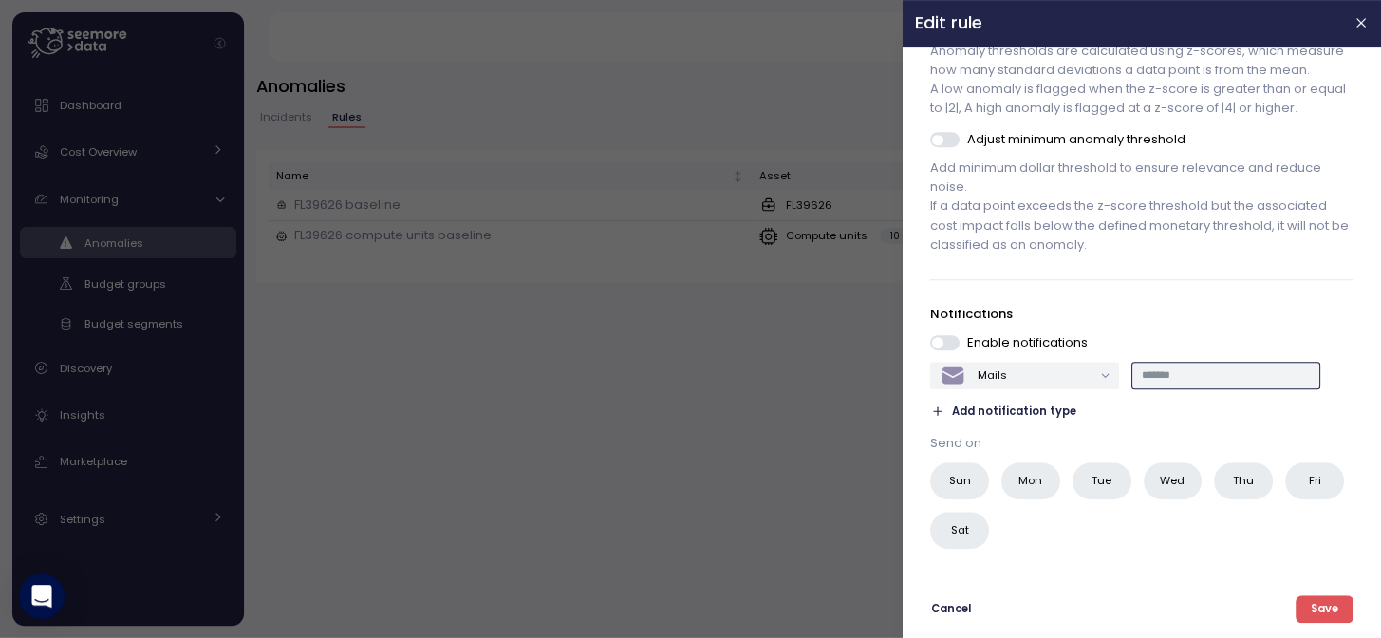
scroll to position [320, 0]
click at [1311, 608] on span "Save" at bounding box center [1325, 609] width 28 height 26
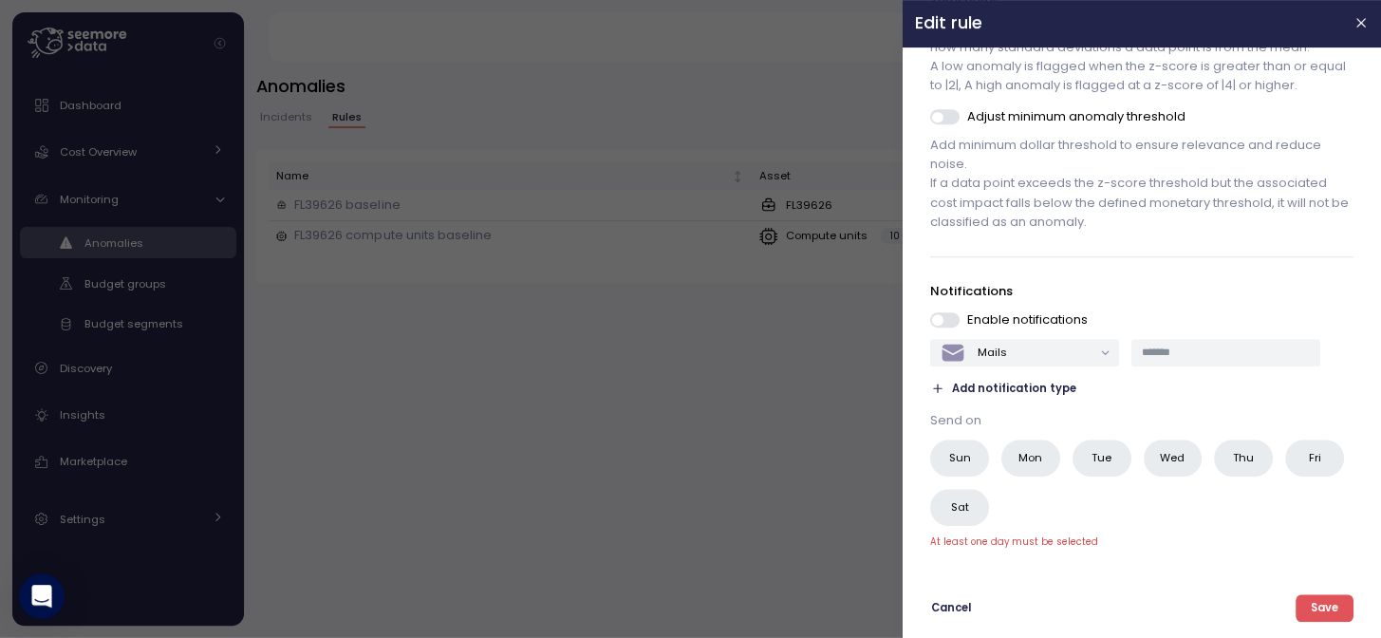
scroll to position [342, 0]
click at [947, 606] on span "Cancel" at bounding box center [952, 608] width 40 height 26
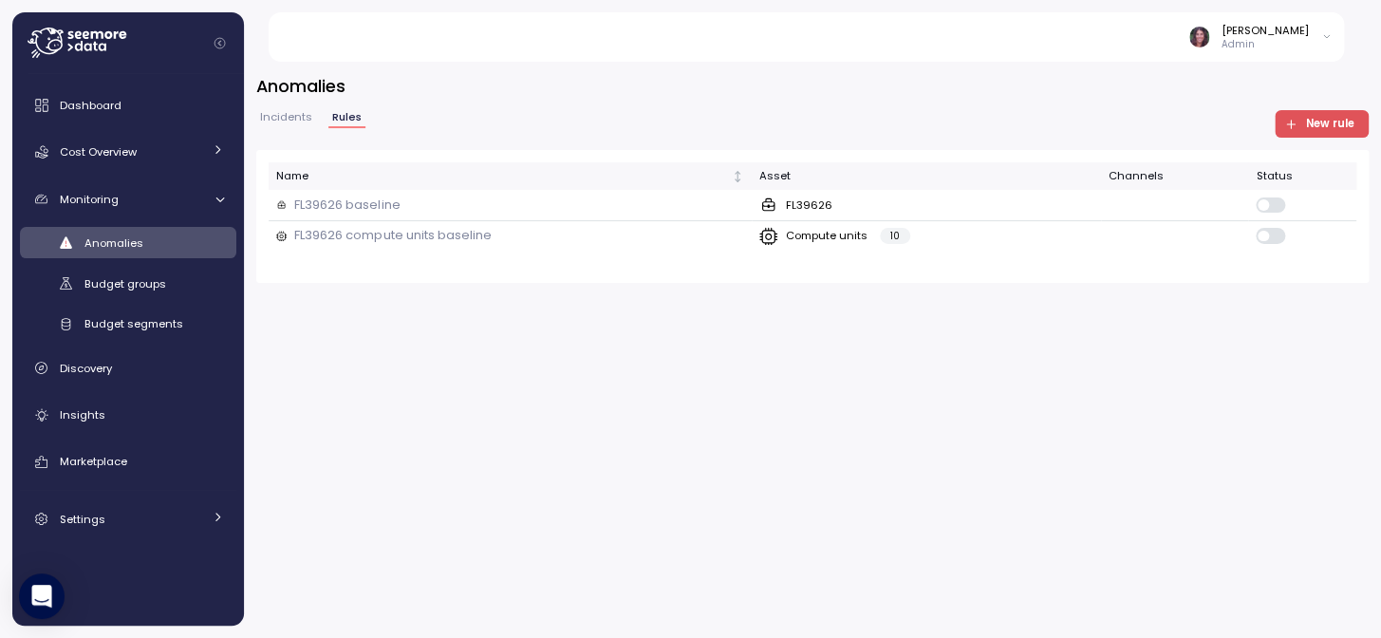
click at [275, 108] on div "Anomalies Incidents Rules New rule Name Asset Channels Status FL39626 baseline …" at bounding box center [812, 178] width 1113 height 209
click at [275, 114] on span "Incidents" at bounding box center [286, 117] width 52 height 10
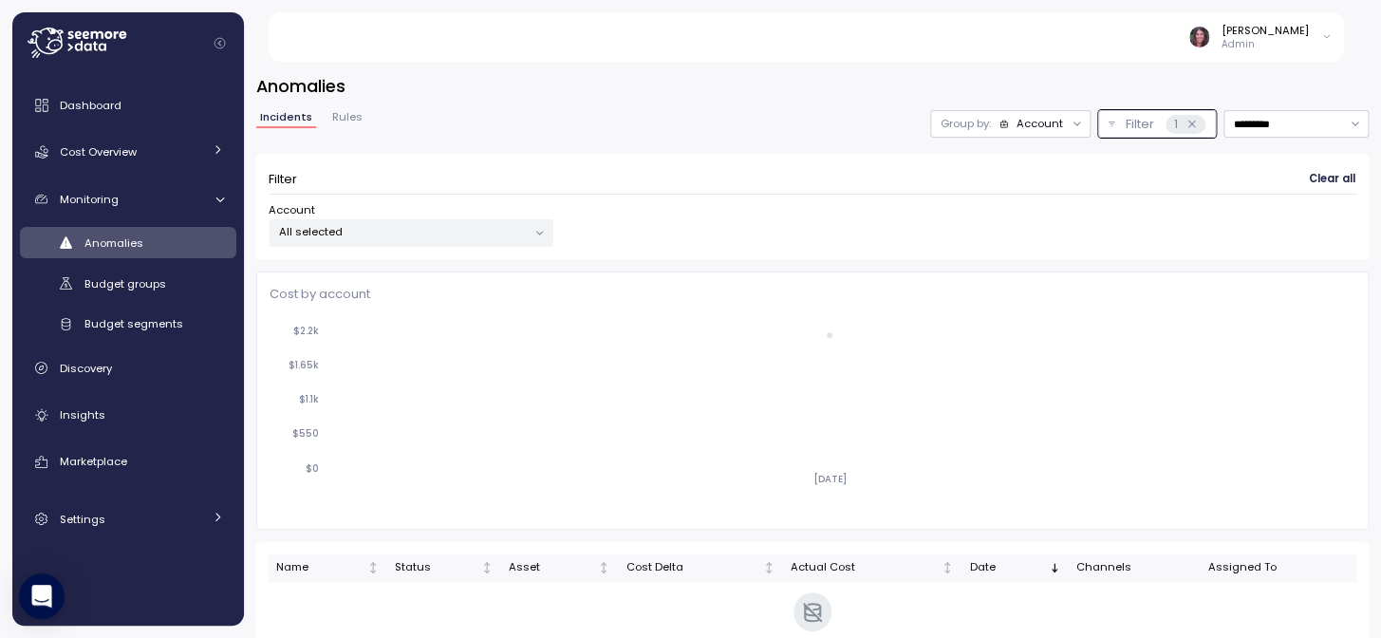
click at [1017, 119] on div "Account" at bounding box center [1040, 123] width 47 height 15
click at [959, 198] on p "Compute unit" at bounding box center [992, 197] width 75 height 15
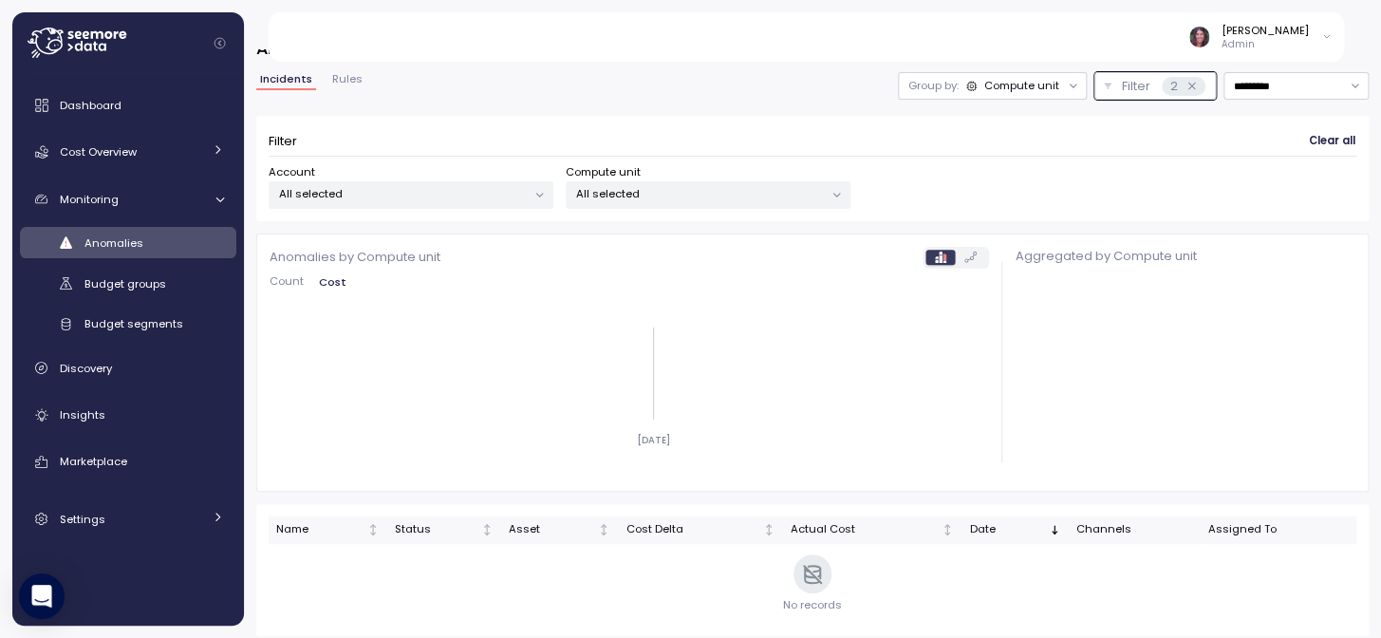
scroll to position [47, 0]
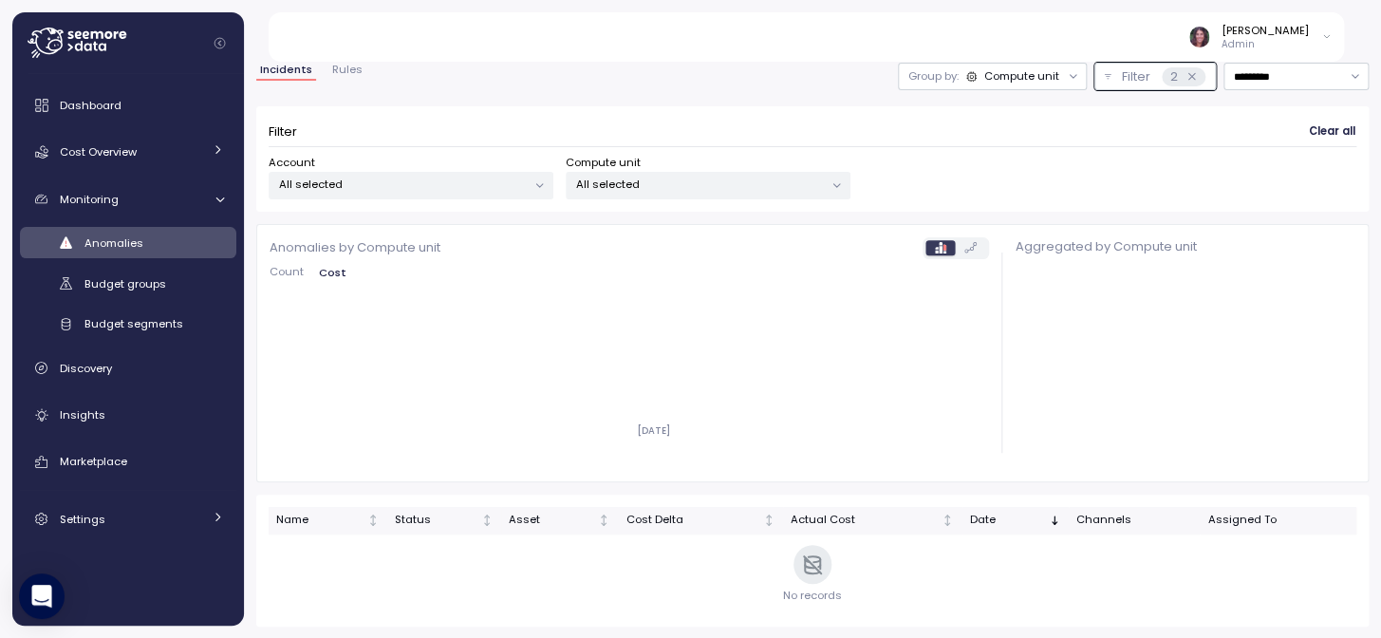
click at [620, 185] on p "All selected" at bounding box center [700, 184] width 248 height 15
click at [504, 185] on p "All selected" at bounding box center [403, 184] width 248 height 15
click at [1123, 78] on div "Filter 2" at bounding box center [1163, 76] width 84 height 19
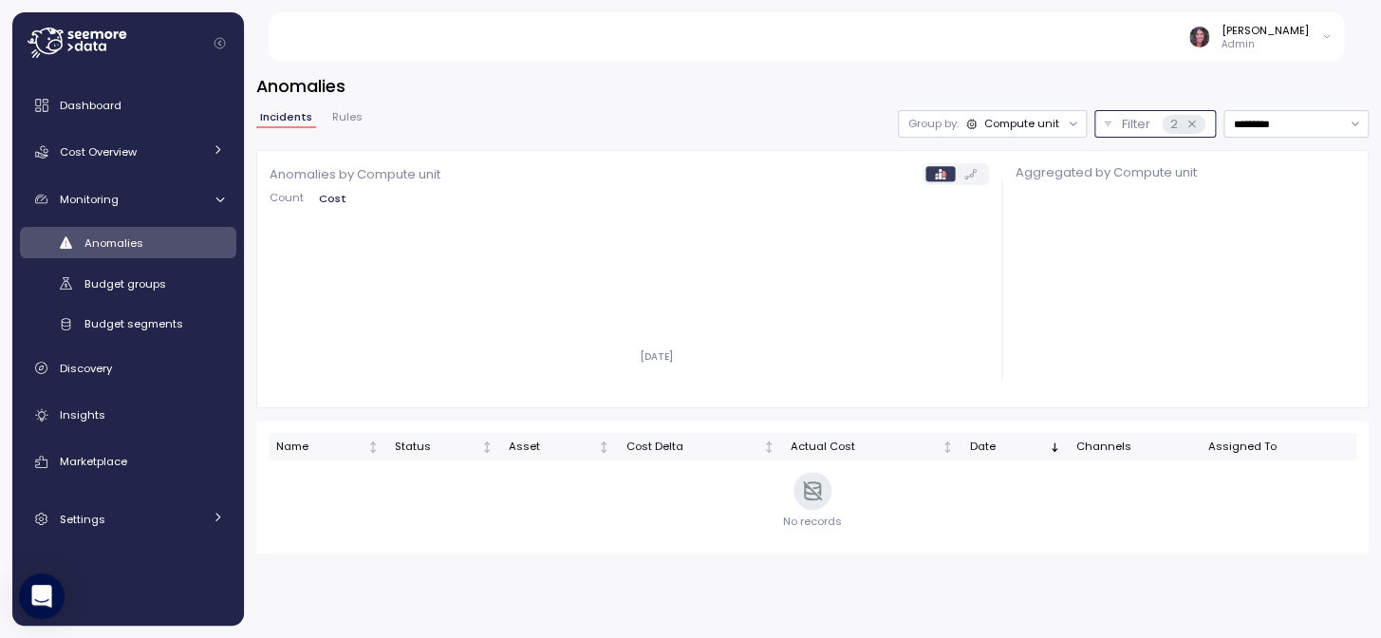
scroll to position [0, 0]
click at [989, 123] on div "Compute unit" at bounding box center [1021, 123] width 75 height 15
click at [1299, 125] on input "*********" at bounding box center [1296, 124] width 145 height 28
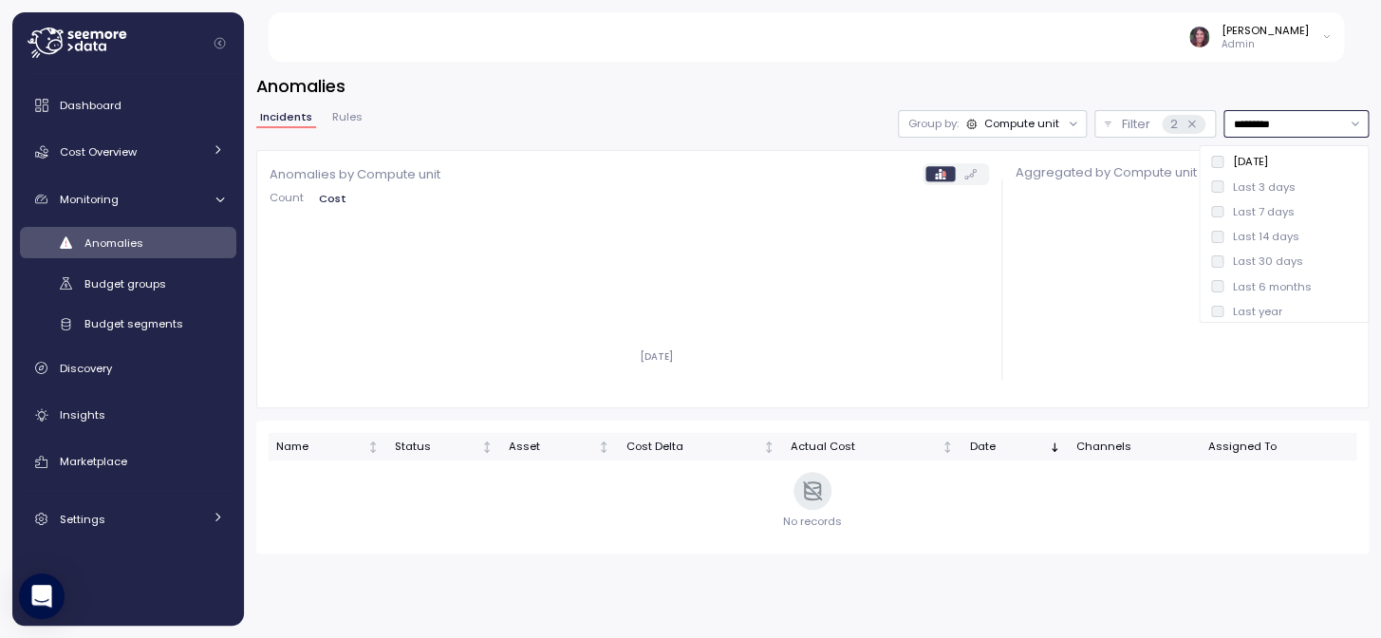
click at [1264, 182] on div "Last 3 days" at bounding box center [1263, 186] width 63 height 15
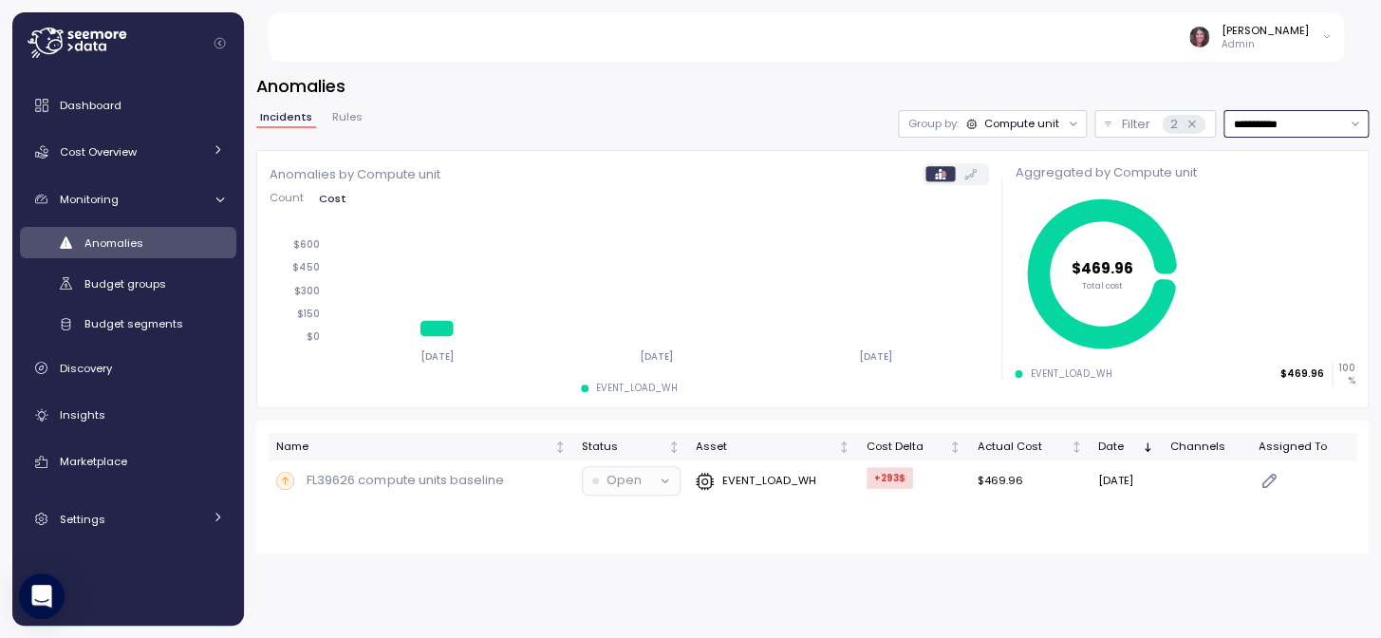
click at [1282, 110] on input "**********" at bounding box center [1296, 124] width 145 height 28
click at [1112, 606] on div "**********" at bounding box center [812, 343] width 1137 height 589
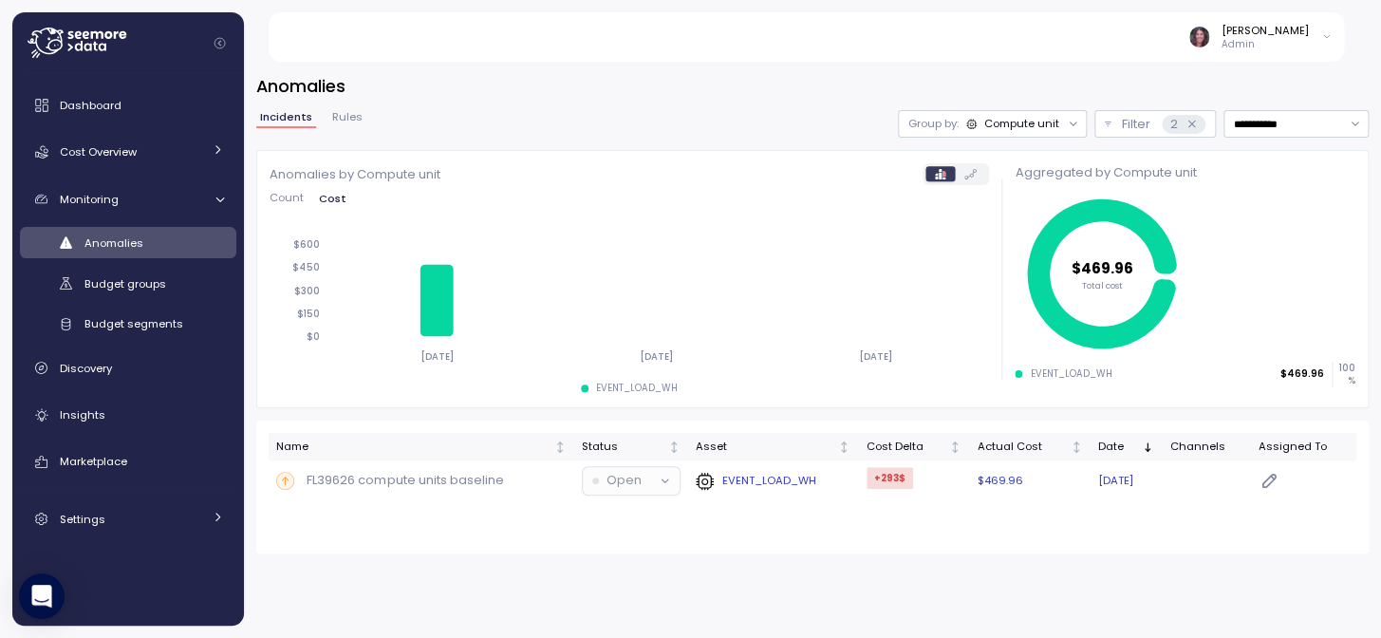
click at [788, 474] on p "EVENT_LOAD_WH" at bounding box center [768, 480] width 94 height 15
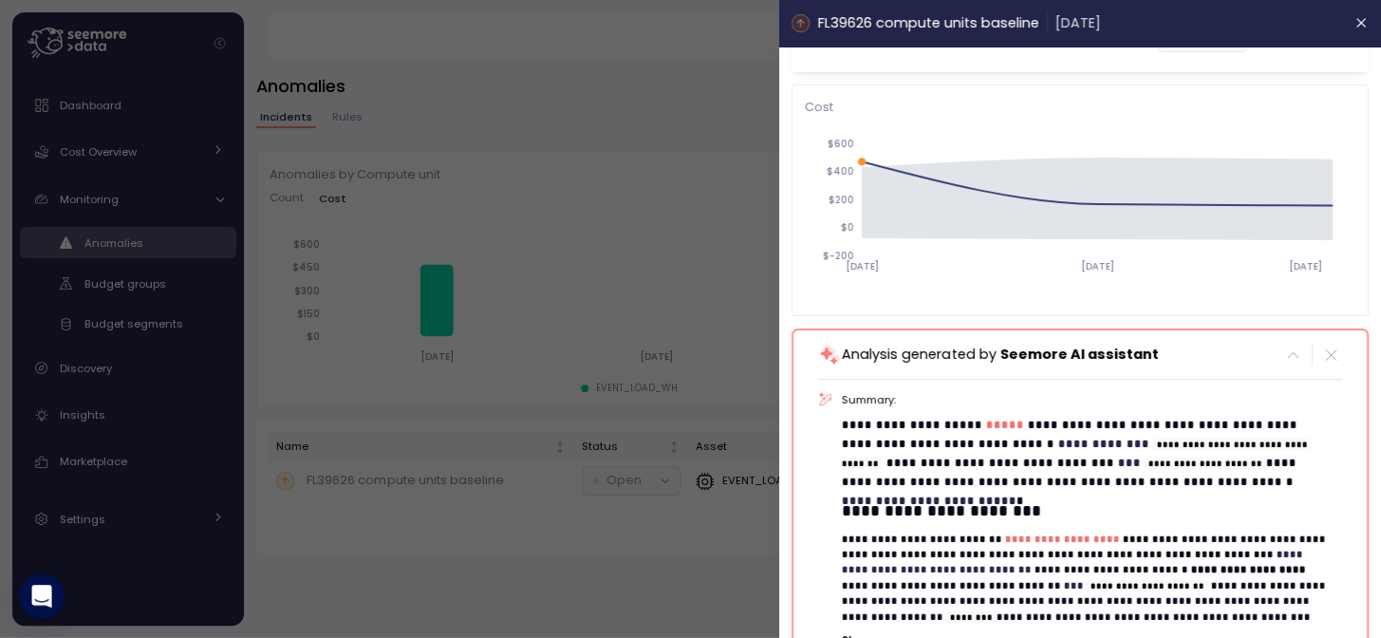
scroll to position [114, 0]
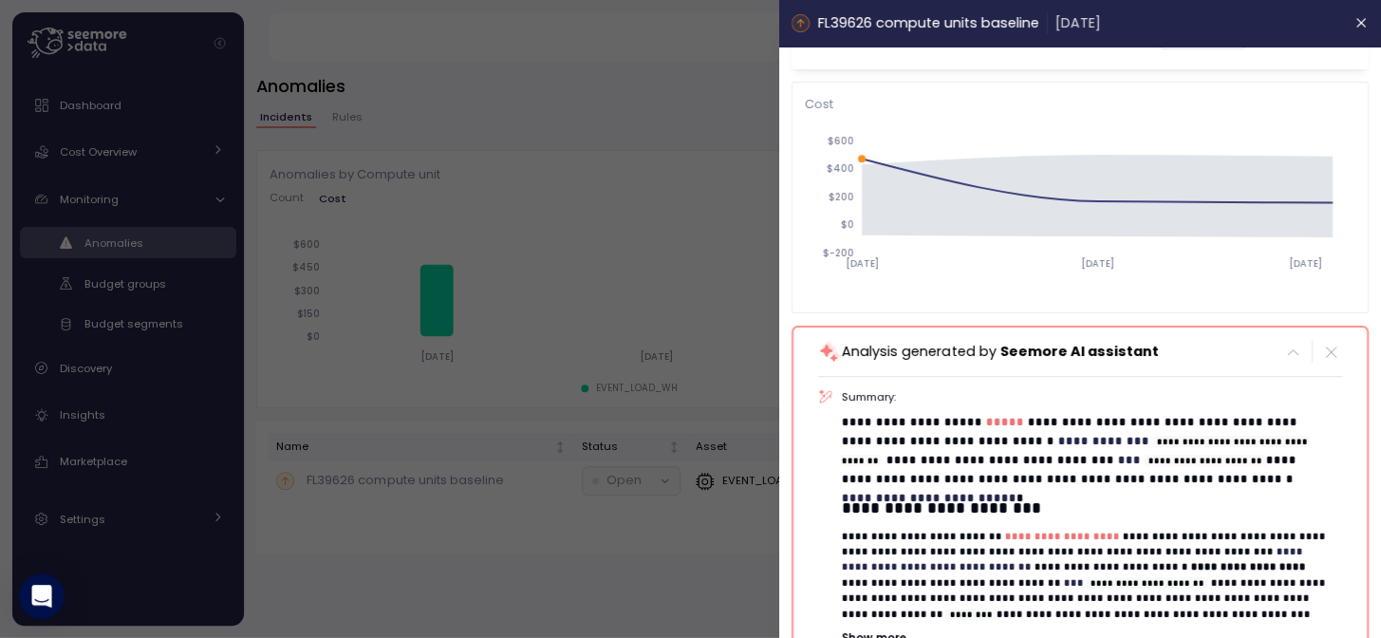
click at [687, 603] on div at bounding box center [690, 319] width 1381 height 638
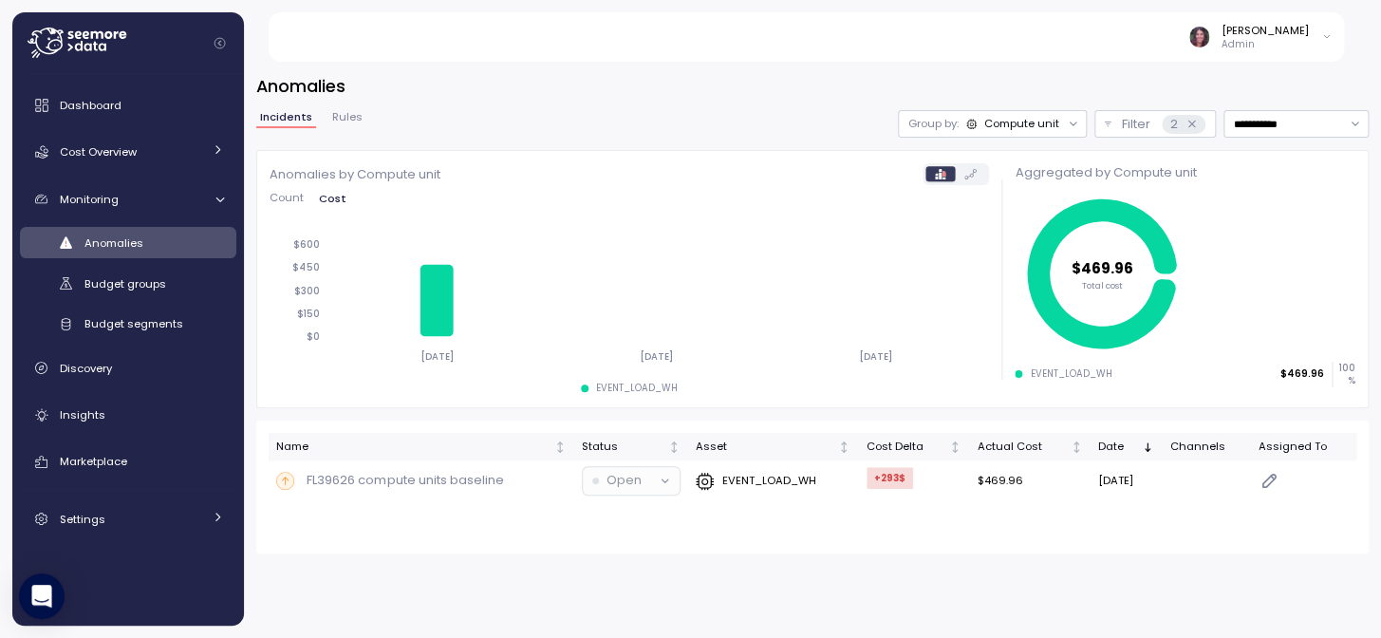
click at [1028, 121] on div "Compute unit" at bounding box center [1021, 123] width 75 height 15
click at [982, 154] on div "Account" at bounding box center [968, 165] width 114 height 23
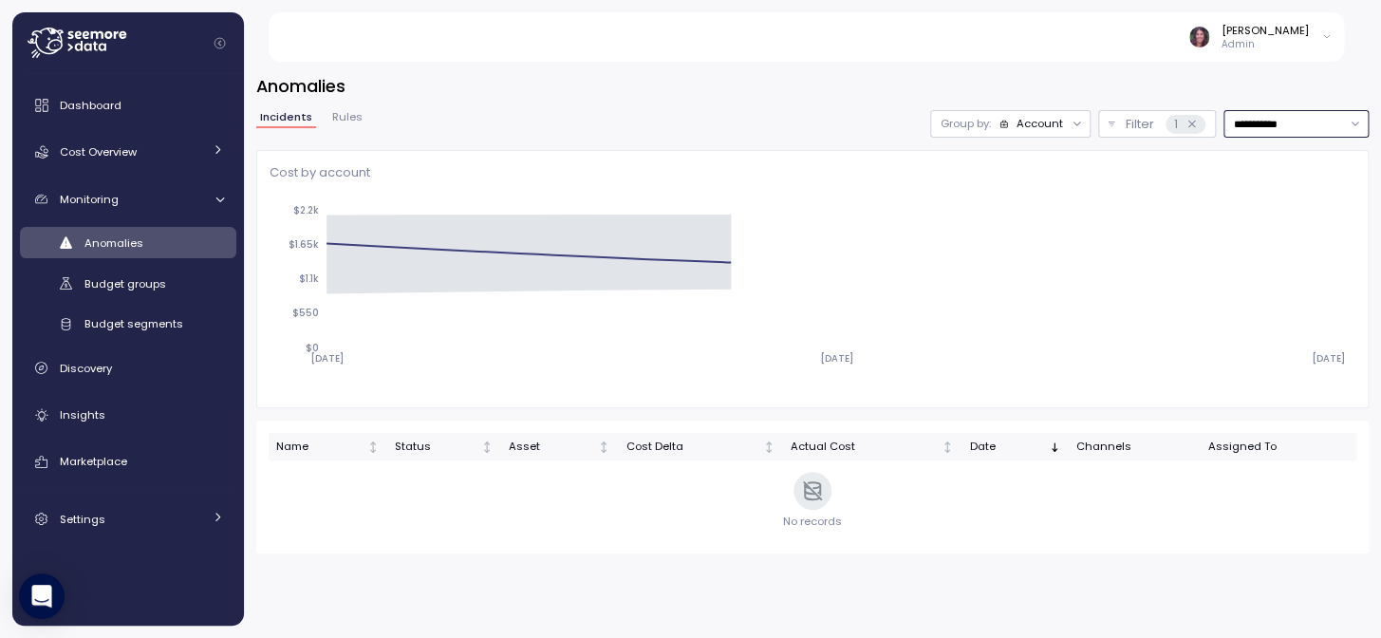
click at [1246, 122] on input "**********" at bounding box center [1296, 124] width 145 height 28
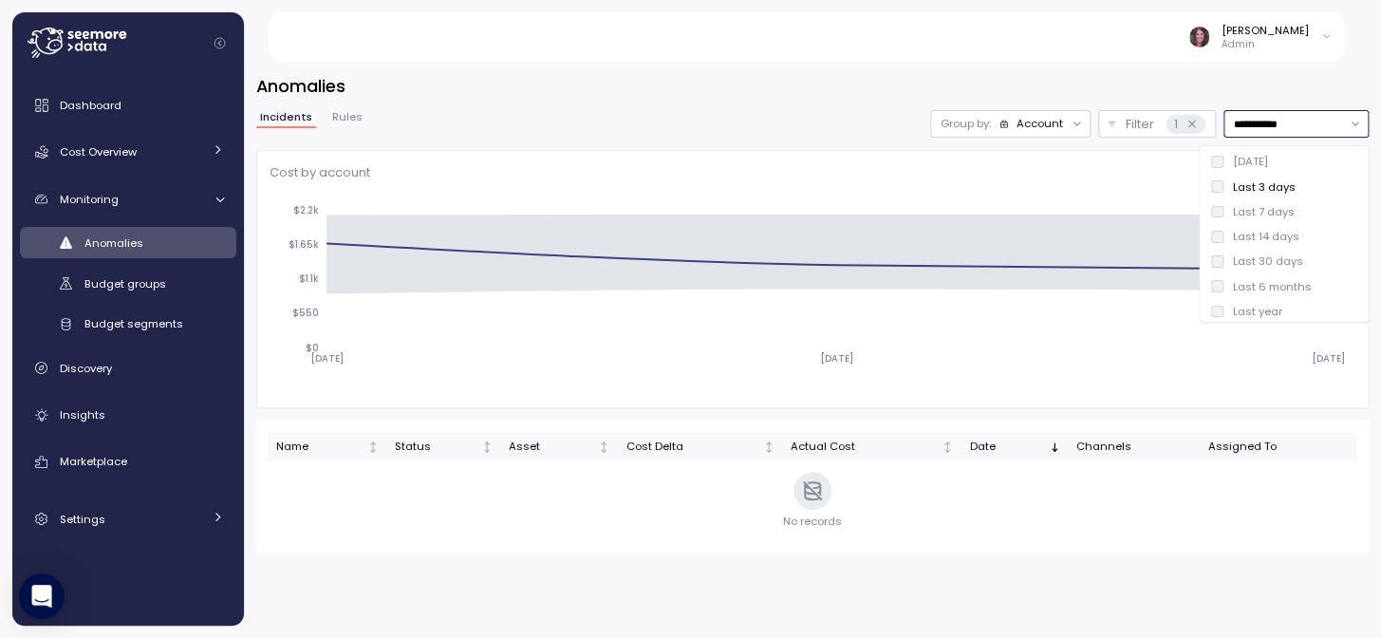
click at [1259, 215] on div "Last 7 days" at bounding box center [1263, 211] width 62 height 15
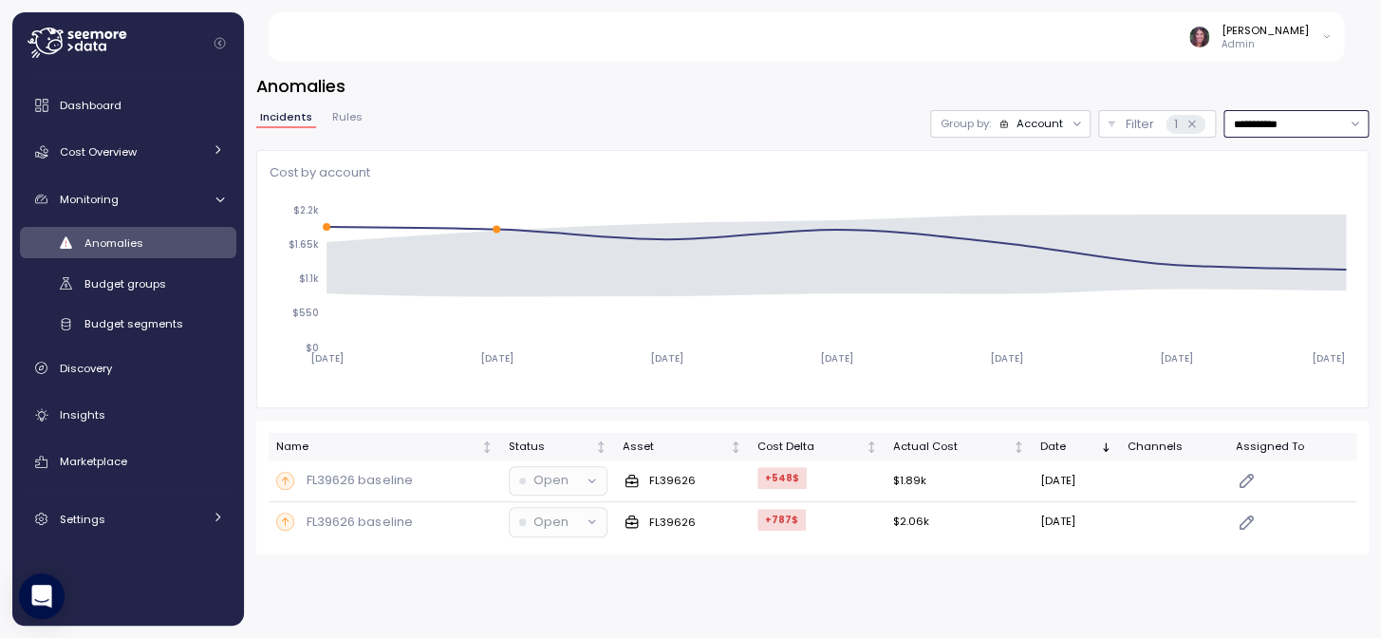
click at [1287, 130] on input "**********" at bounding box center [1296, 124] width 145 height 28
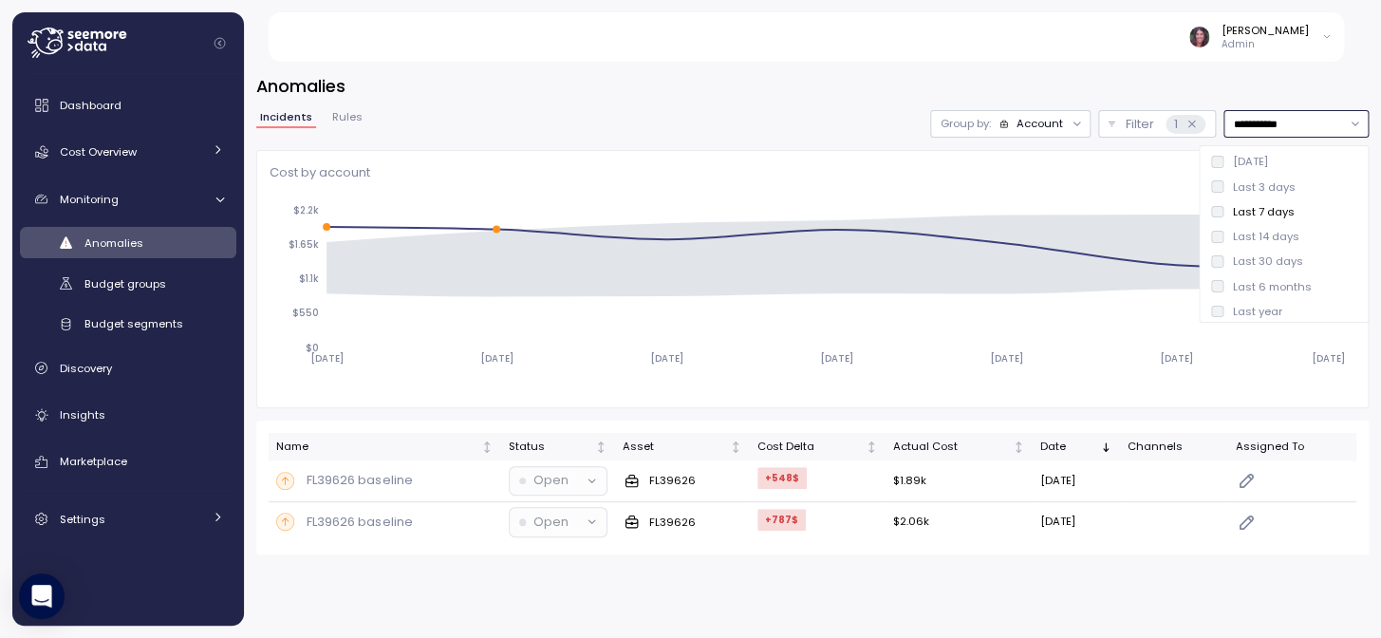
click at [1257, 233] on div "Last 14 days" at bounding box center [1265, 236] width 66 height 15
type input "**********"
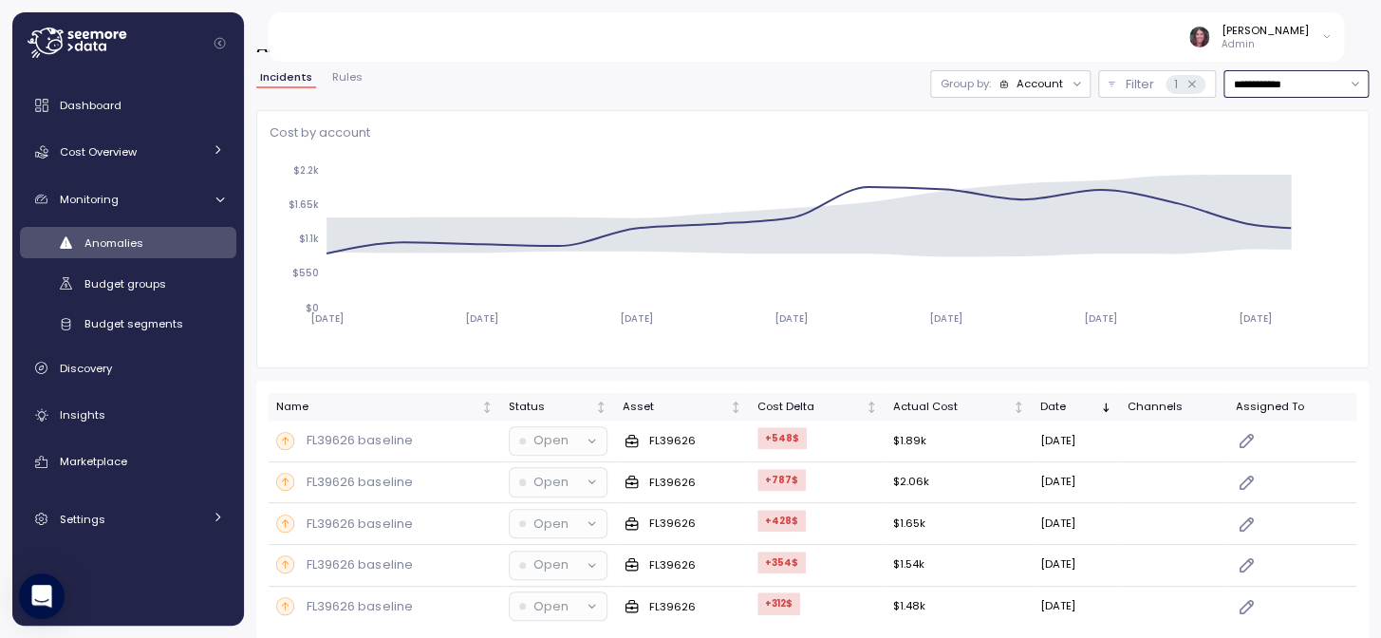
scroll to position [51, 0]
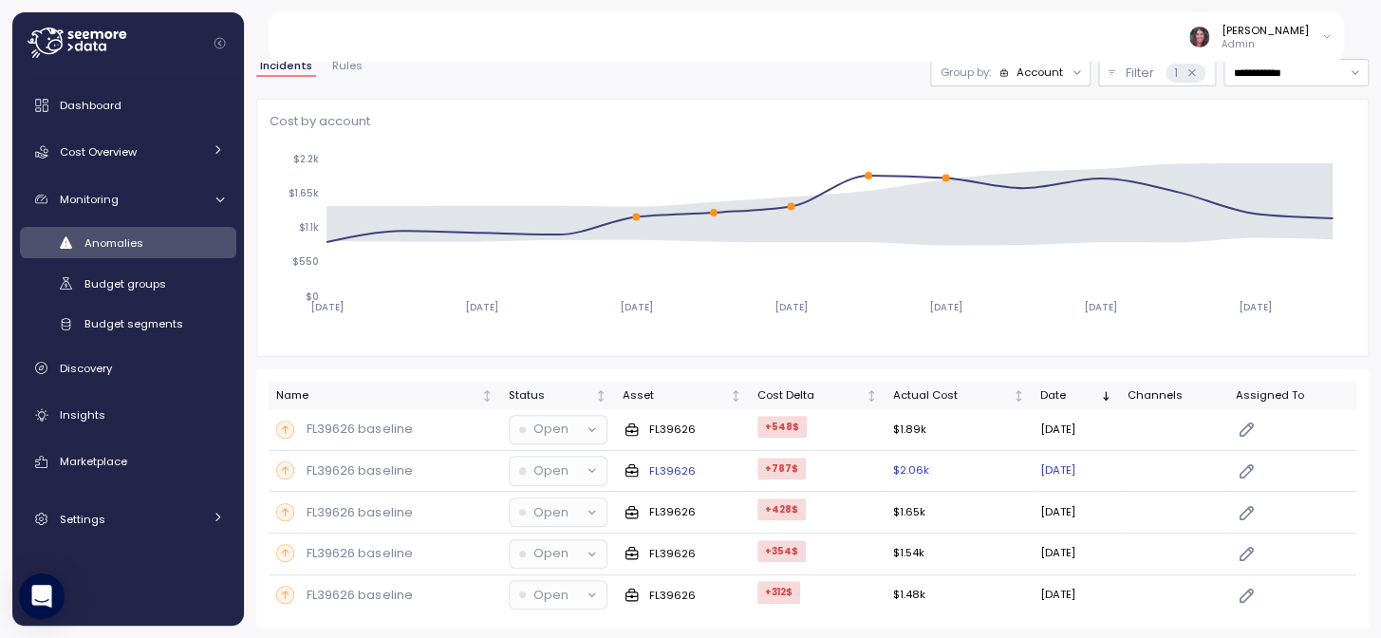
click at [410, 477] on p "FL39626 baseline" at bounding box center [359, 470] width 105 height 19
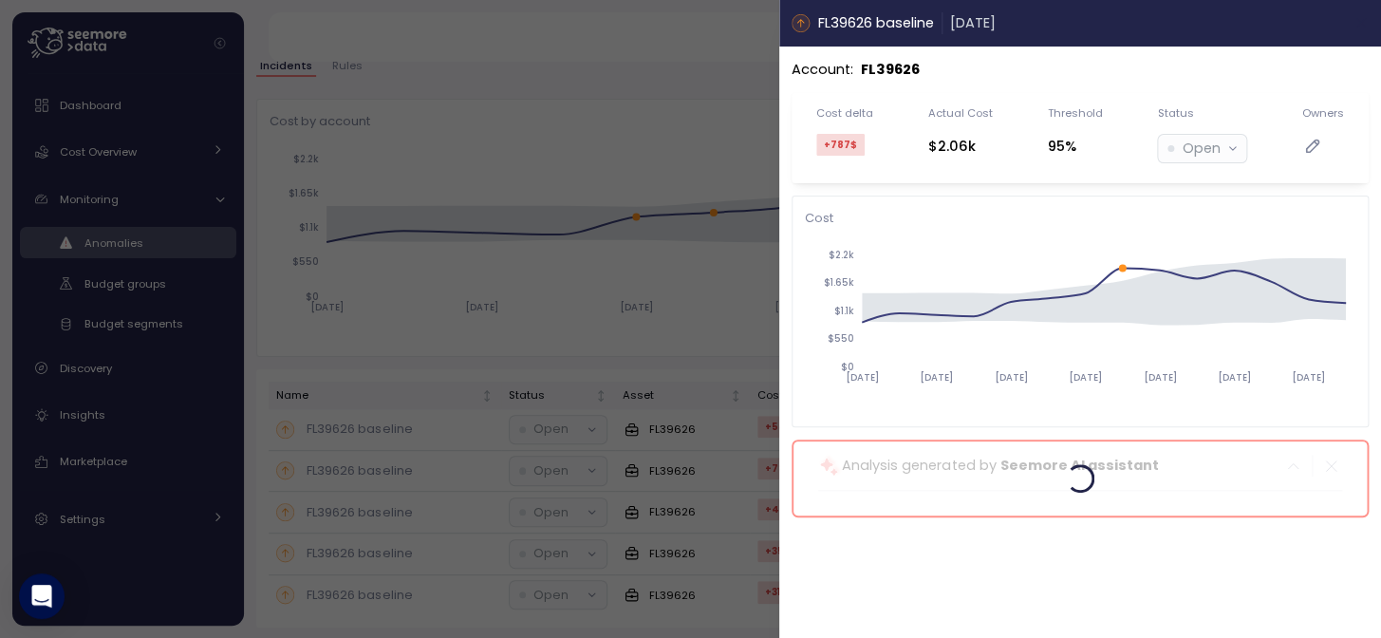
click at [1357, 20] on icon "button" at bounding box center [1362, 22] width 15 height 15
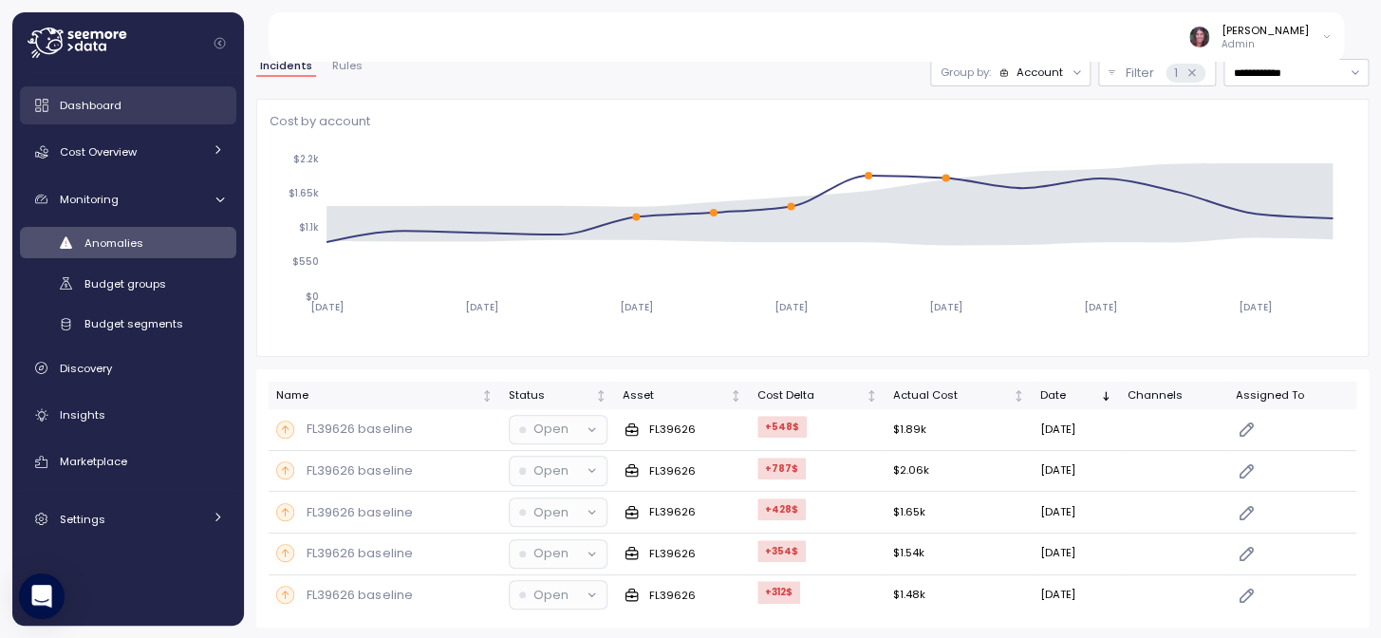
click at [107, 113] on div "Dashboard" at bounding box center [142, 105] width 164 height 19
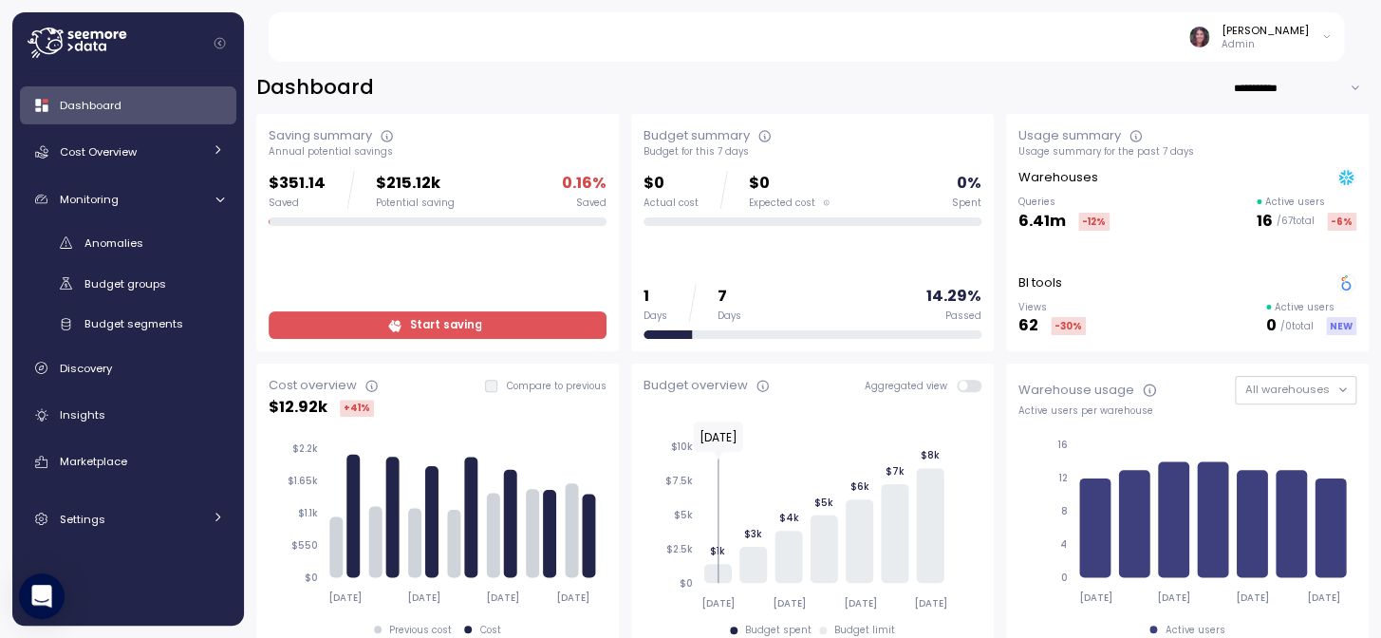
click at [1292, 56] on div "[PERSON_NAME] Admin" at bounding box center [817, 36] width 1055 height 49
click at [1285, 32] on div "[PERSON_NAME]" at bounding box center [1265, 30] width 87 height 15
click at [909, 66] on div "**********" at bounding box center [812, 343] width 1137 height 589
click at [134, 156] on span "Cost Overview" at bounding box center [98, 151] width 77 height 15
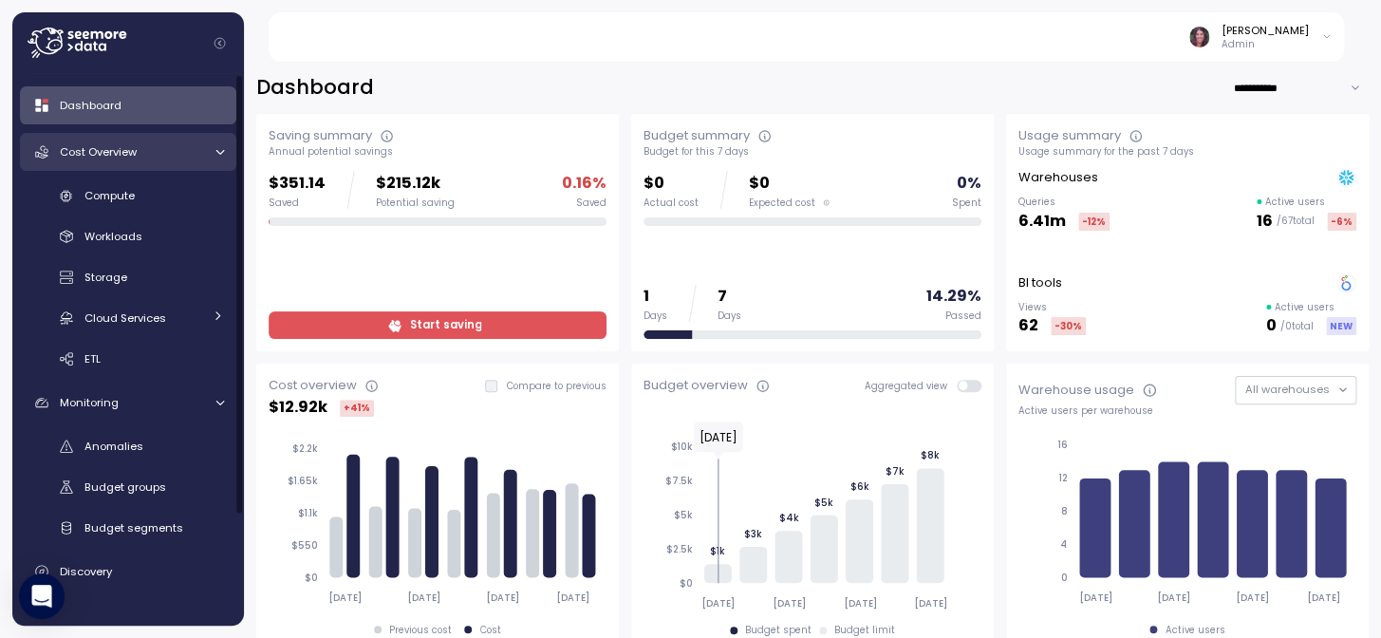
click at [134, 156] on span "Cost Overview" at bounding box center [98, 151] width 77 height 15
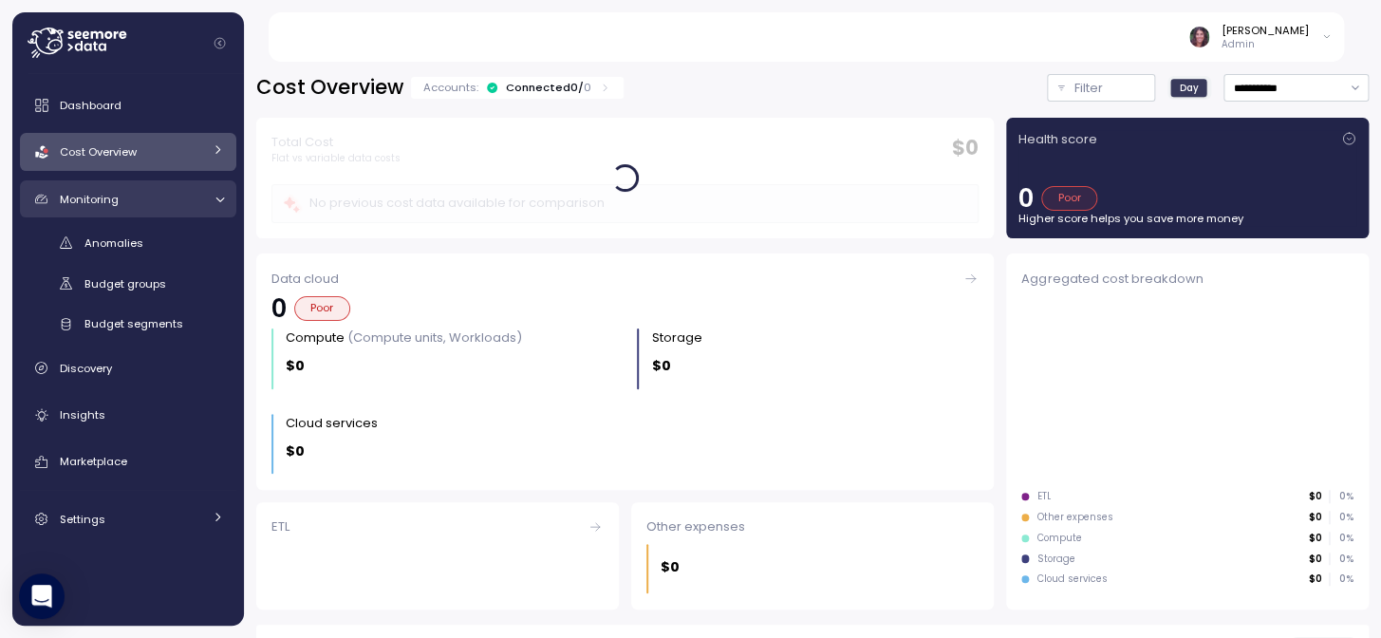
click at [175, 196] on div "Monitoring" at bounding box center [131, 199] width 142 height 19
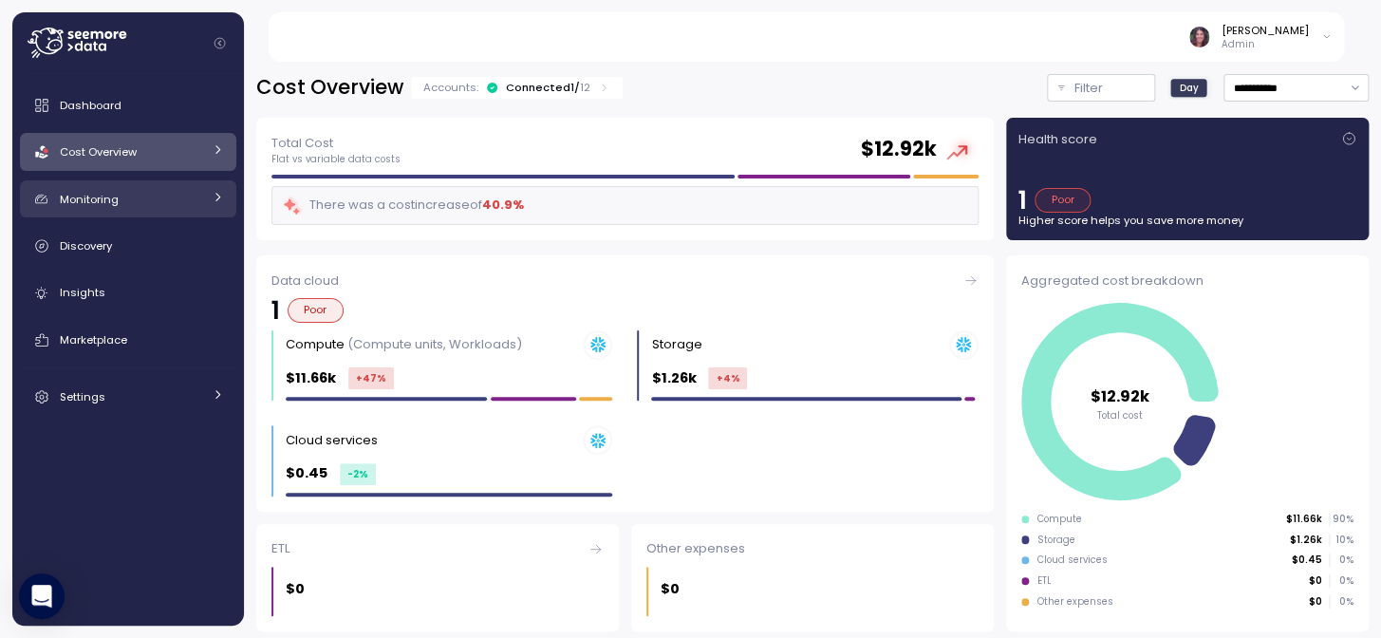
click at [194, 204] on div "Monitoring" at bounding box center [131, 199] width 142 height 19
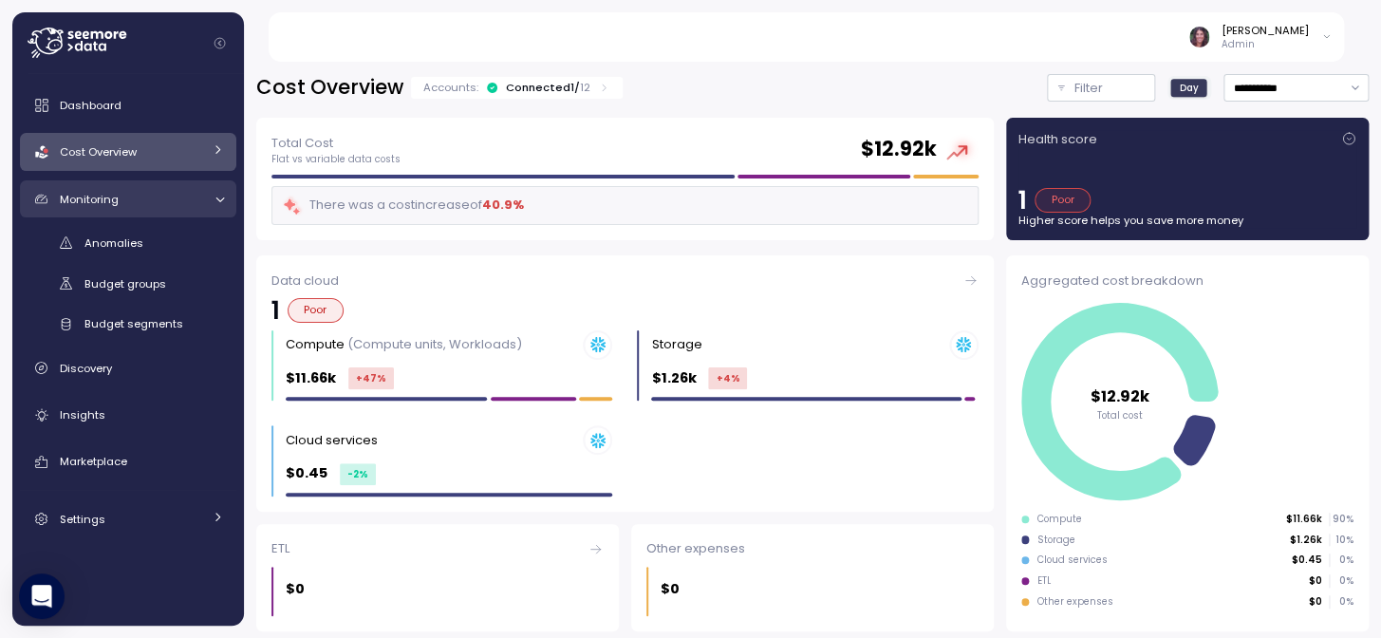
click at [194, 204] on div "Monitoring" at bounding box center [131, 199] width 142 height 19
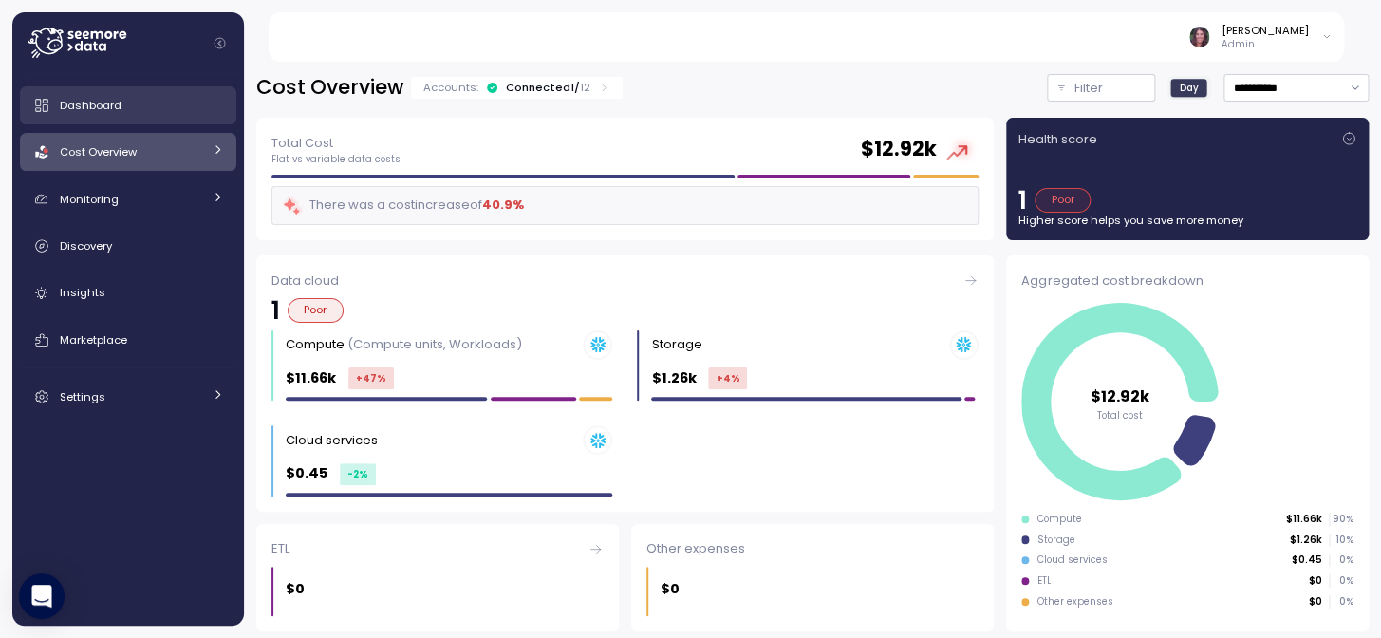
click at [101, 118] on link "Dashboard" at bounding box center [128, 105] width 216 height 38
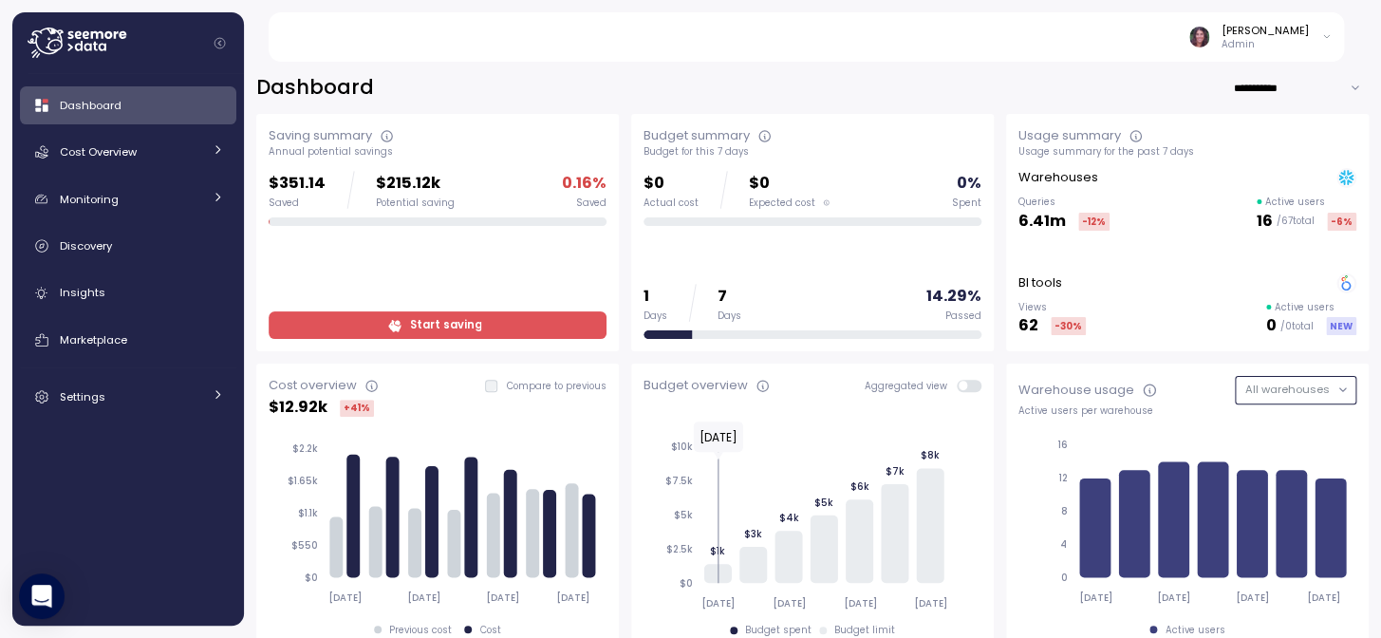
click at [1249, 388] on span "All warehouses" at bounding box center [1287, 389] width 84 height 15
click at [1317, 380] on button "Snowflake" at bounding box center [1310, 390] width 93 height 28
click at [739, 71] on div "**********" at bounding box center [812, 343] width 1137 height 589
click at [103, 26] on div at bounding box center [136, 43] width 216 height 62
click at [94, 42] on icon at bounding box center [77, 43] width 99 height 30
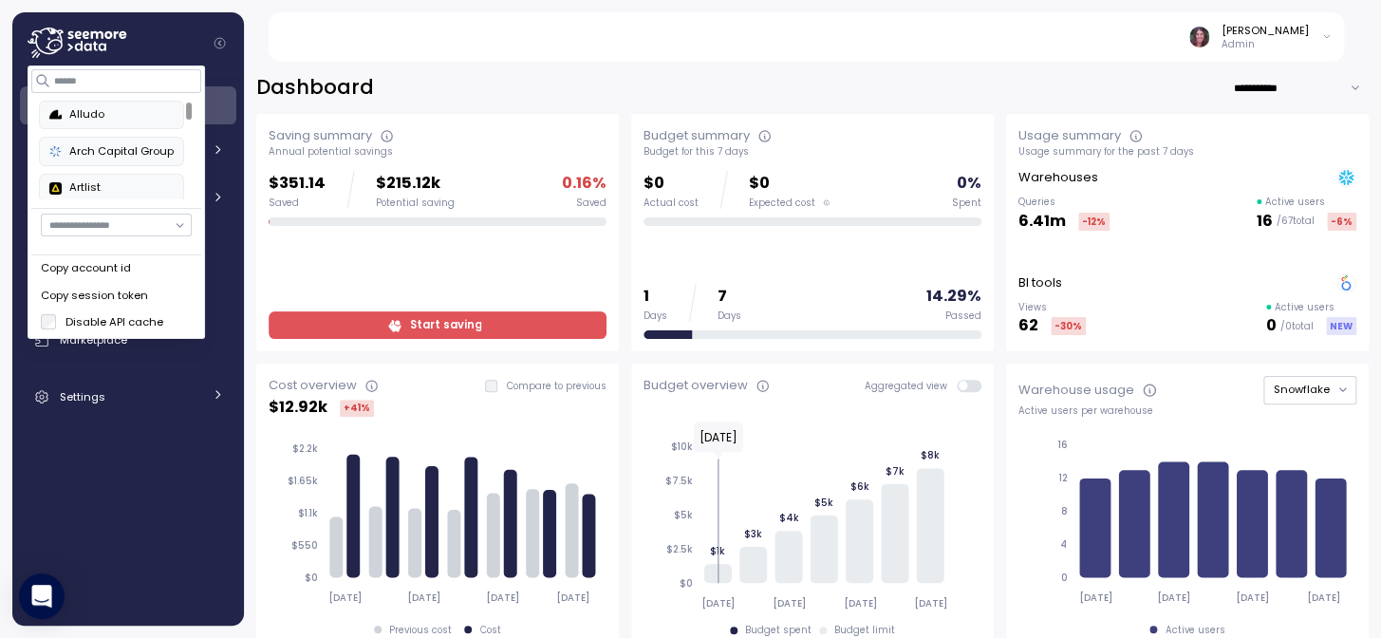
click at [115, 149] on div "Arch Capital Group" at bounding box center [111, 151] width 124 height 17
